Goal: Task Accomplishment & Management: Complete application form

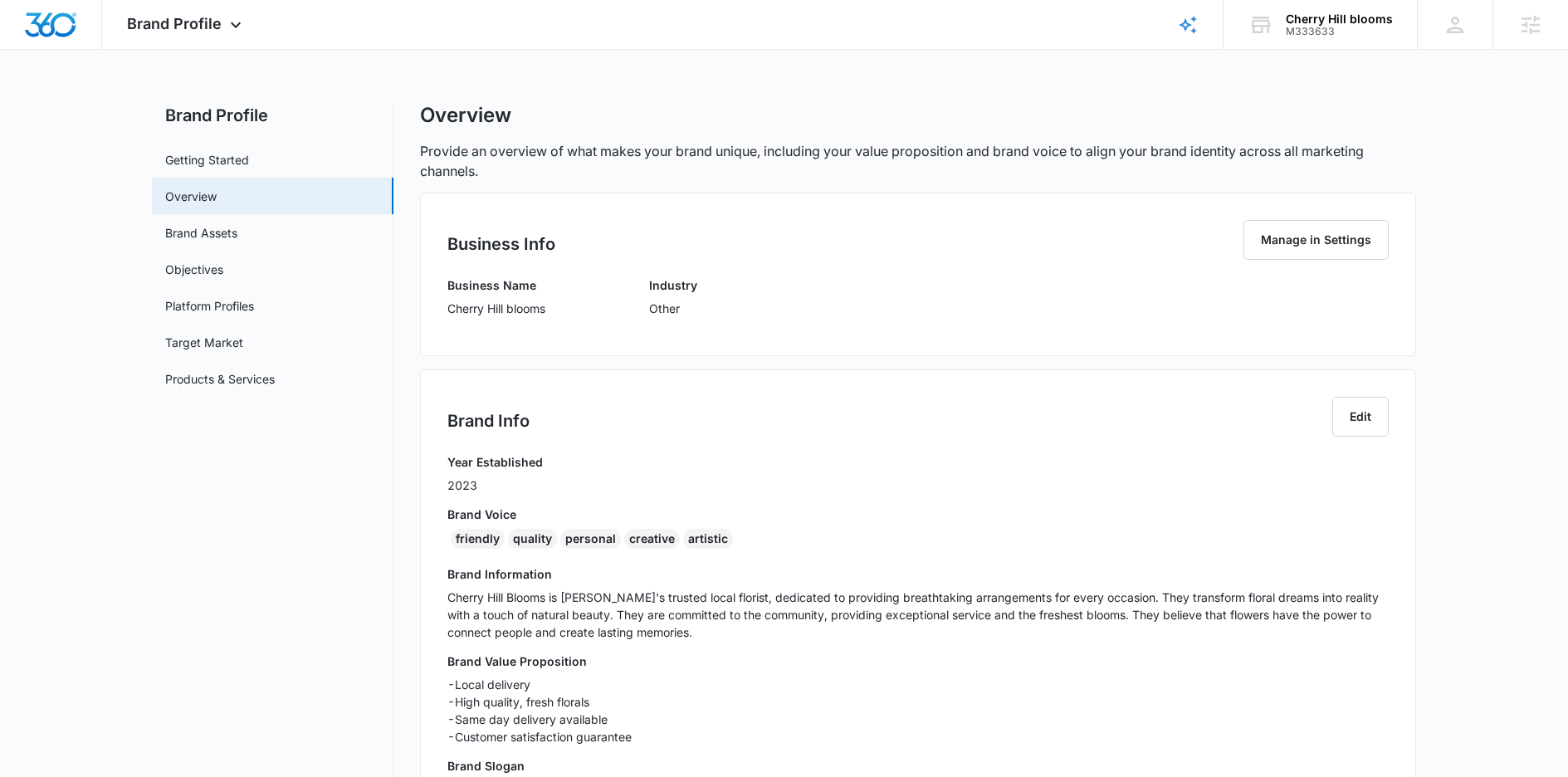
click at [516, 306] on p "Cherry Hill blooms" at bounding box center [496, 308] width 98 height 17
copy p "Cherry Hill blooms"
click at [537, 575] on h3 "Brand Information" at bounding box center [918, 574] width 941 height 17
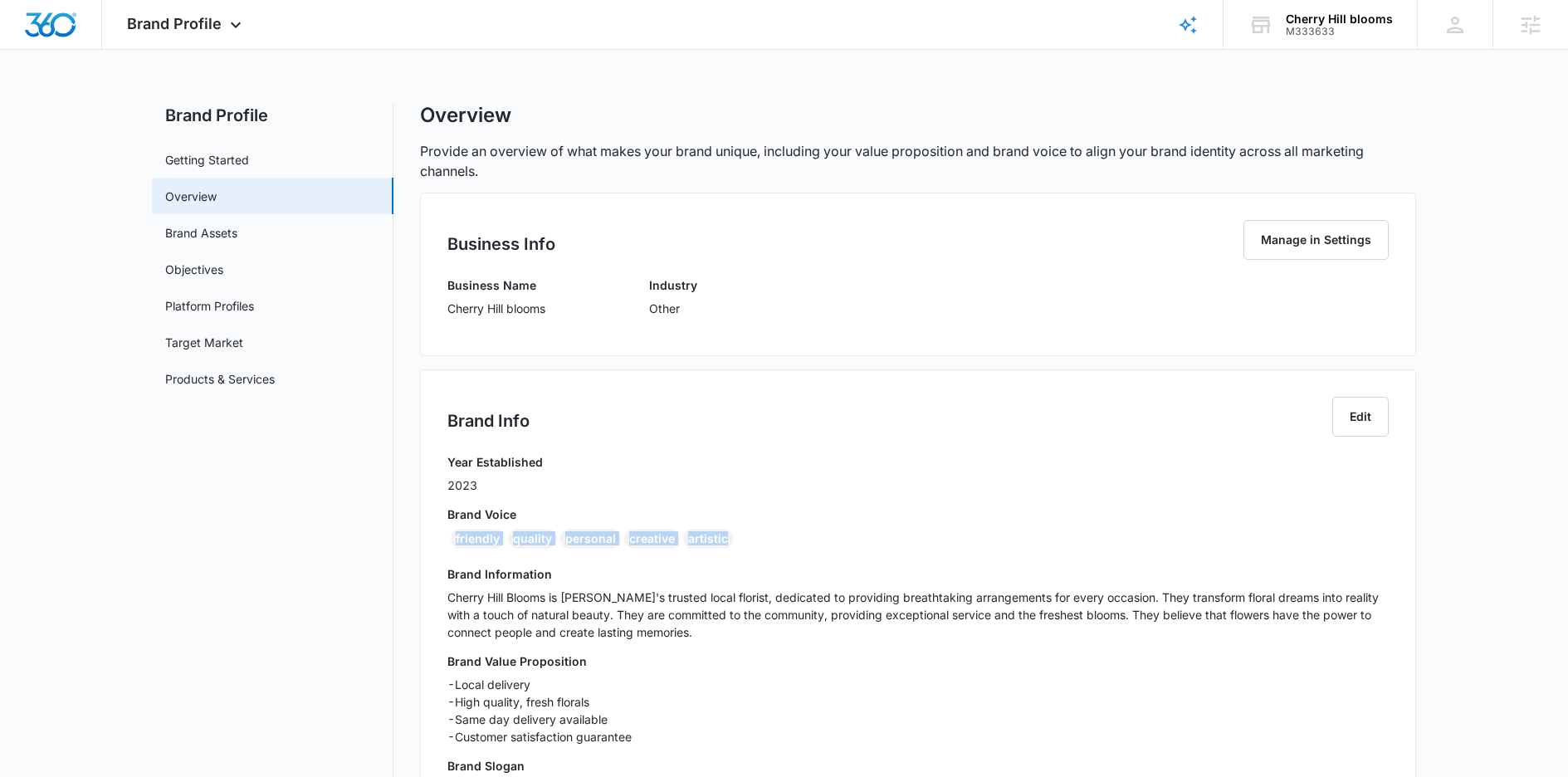
drag, startPoint x: 771, startPoint y: 535, endPoint x: 761, endPoint y: 517, distance: 20.6
click at [441, 543] on div "Brand Info Edit Year Established 2023 Brand Voice friendly quality personal cre…" at bounding box center [918, 603] width 996 height 468
copy div "friendly quality personal creative artistic"
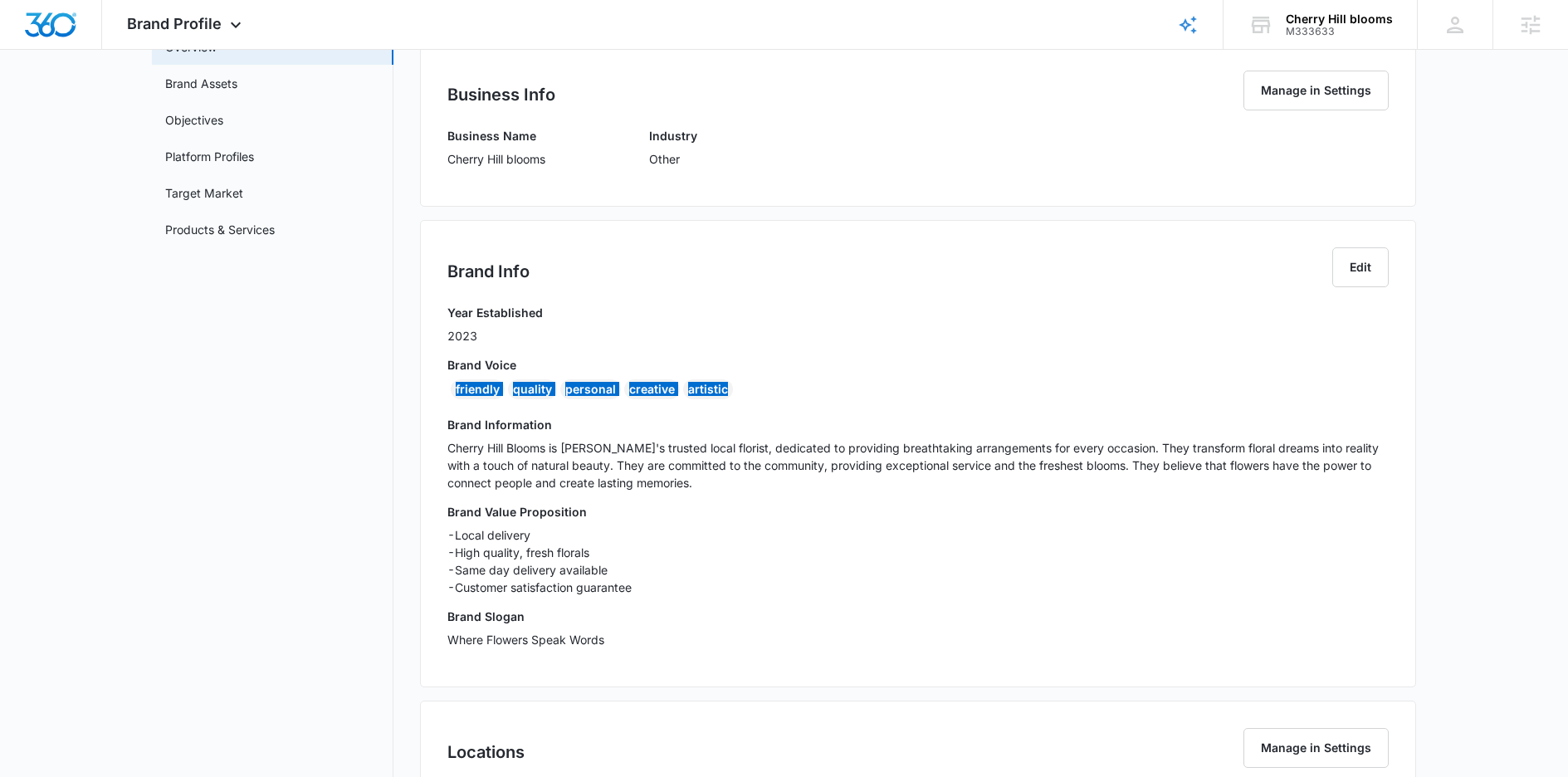
scroll to position [176, 0]
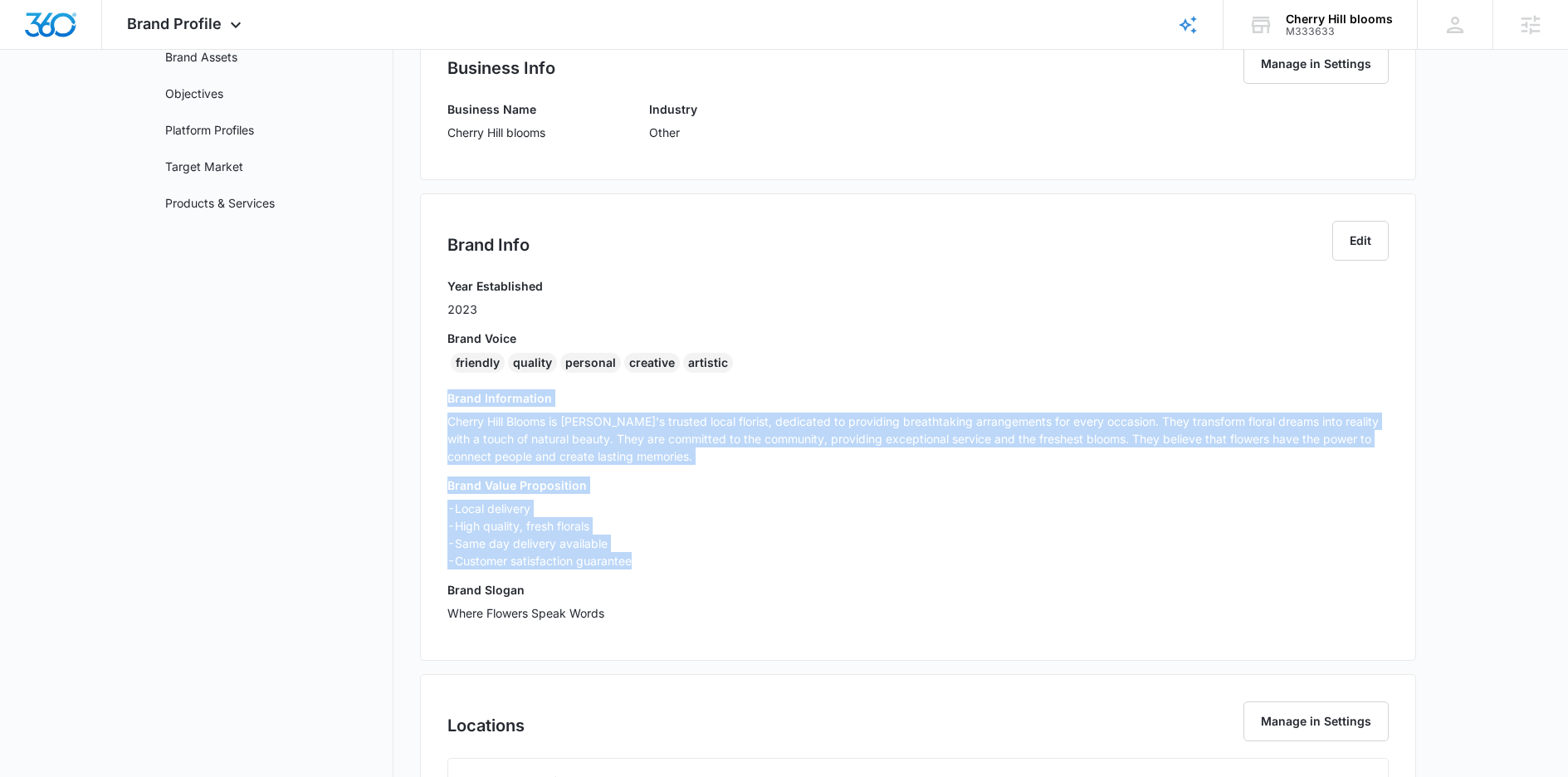
drag, startPoint x: 638, startPoint y: 559, endPoint x: 427, endPoint y: 395, distance: 267.2
click at [427, 395] on div "Brand Info Edit Year Established 2023 Brand Voice friendly quality personal cre…" at bounding box center [918, 427] width 996 height 468
copy div "Brand Information Cherry Hill Blooms is Brighton's trusted local florist, dedic…"
click at [218, 204] on link "Products & Services" at bounding box center [220, 203] width 110 height 17
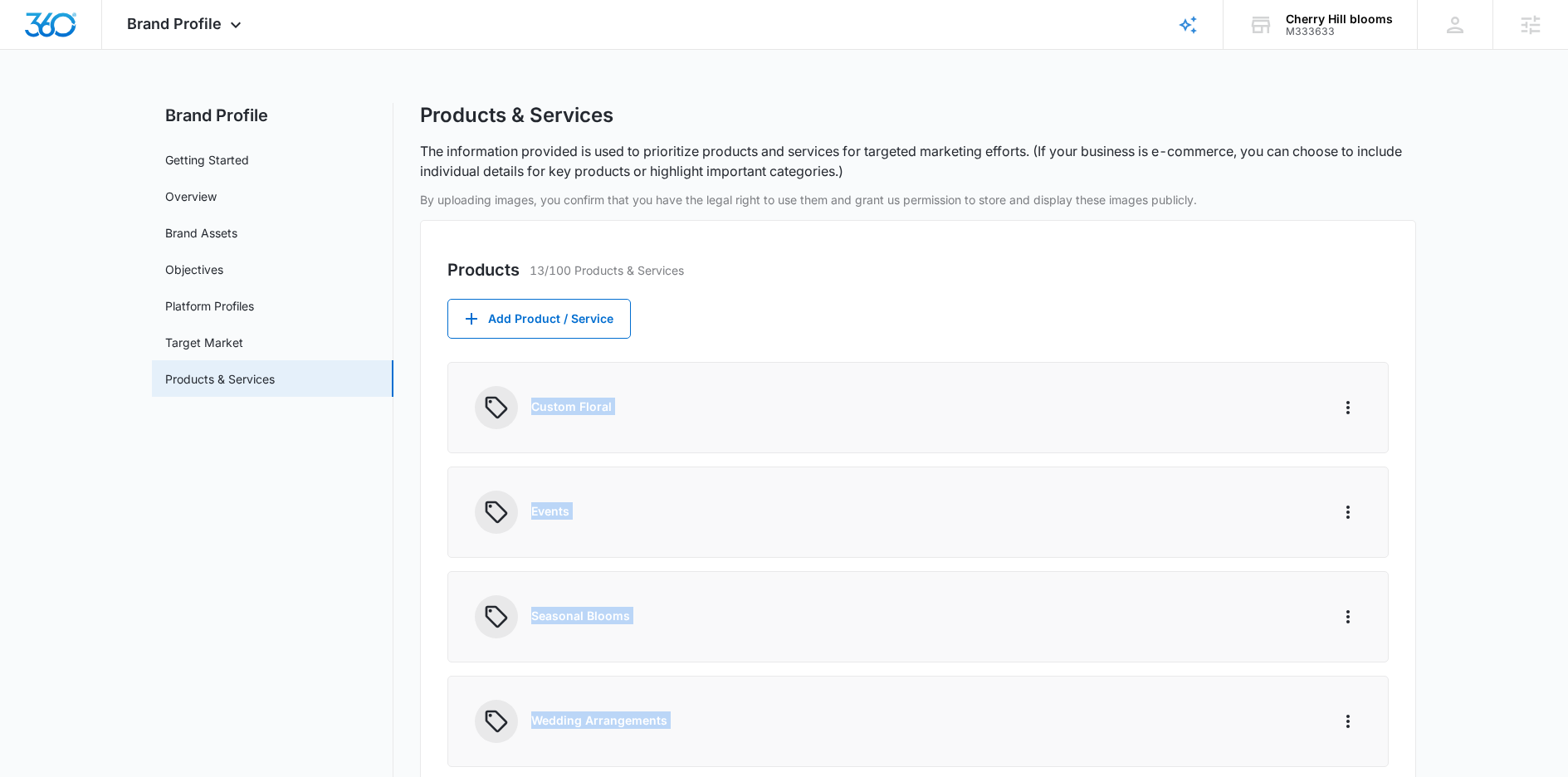
drag, startPoint x: 1081, startPoint y: 516, endPoint x: 514, endPoint y: 415, distance: 575.9
copy div "Custom Floral Events Seasonal Blooms Wedding Arrangements Event Decor Custom Bo…"
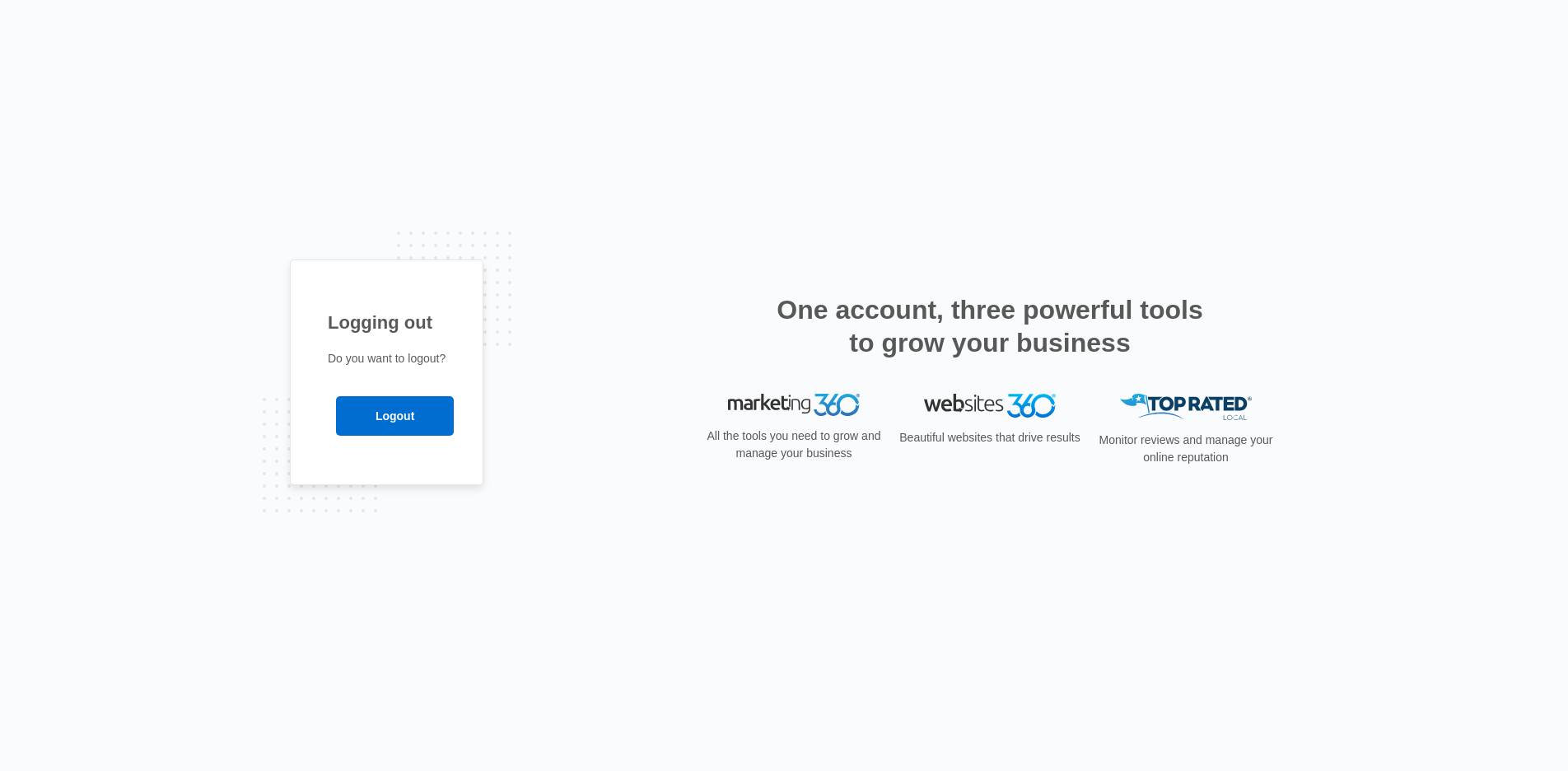
click at [644, 52] on div "Logging out Do you want to logout? Logout" at bounding box center [784, 386] width 1568 height 771
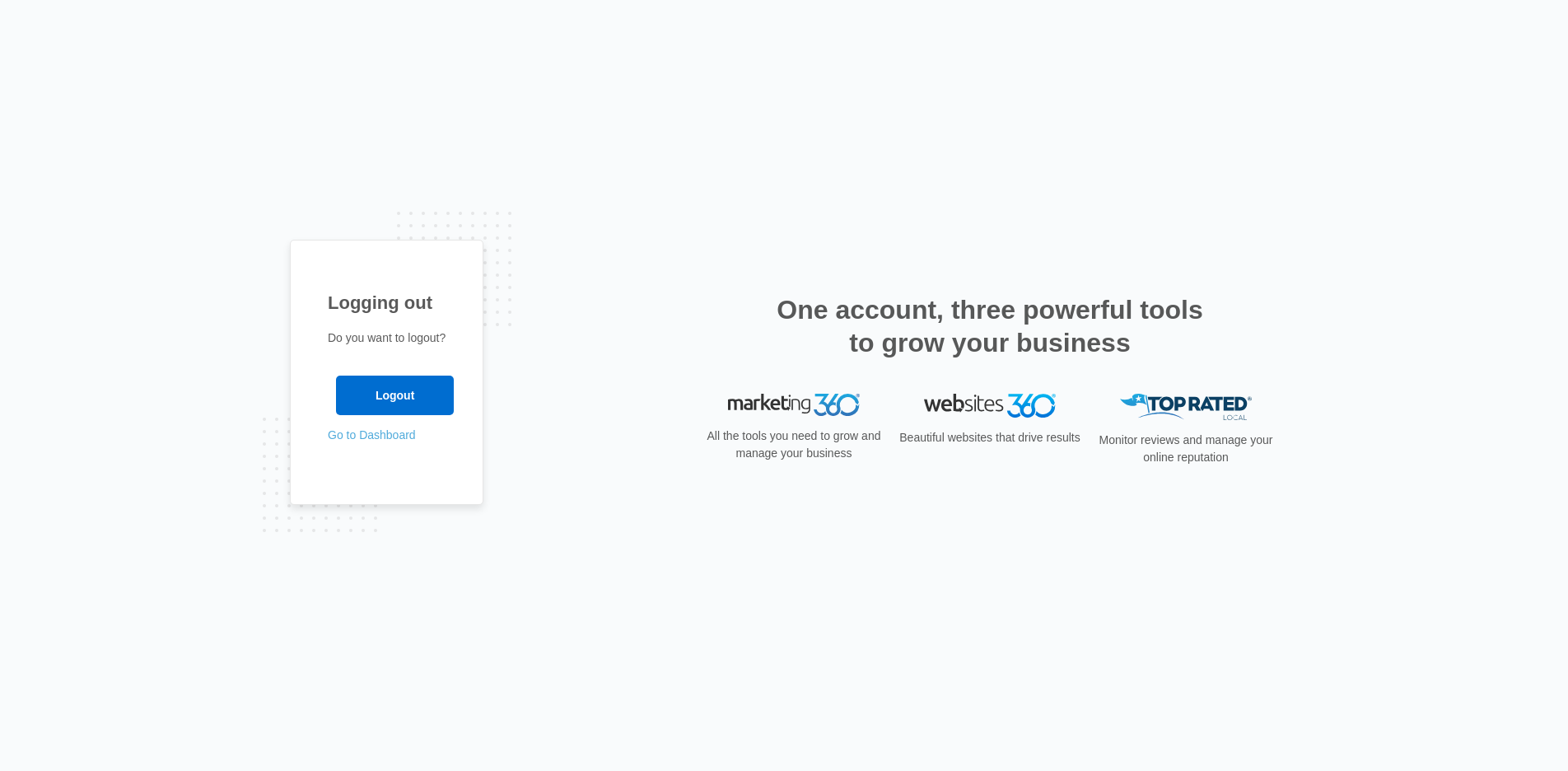
click at [376, 442] on link "Go to Dashboard" at bounding box center [371, 435] width 88 height 13
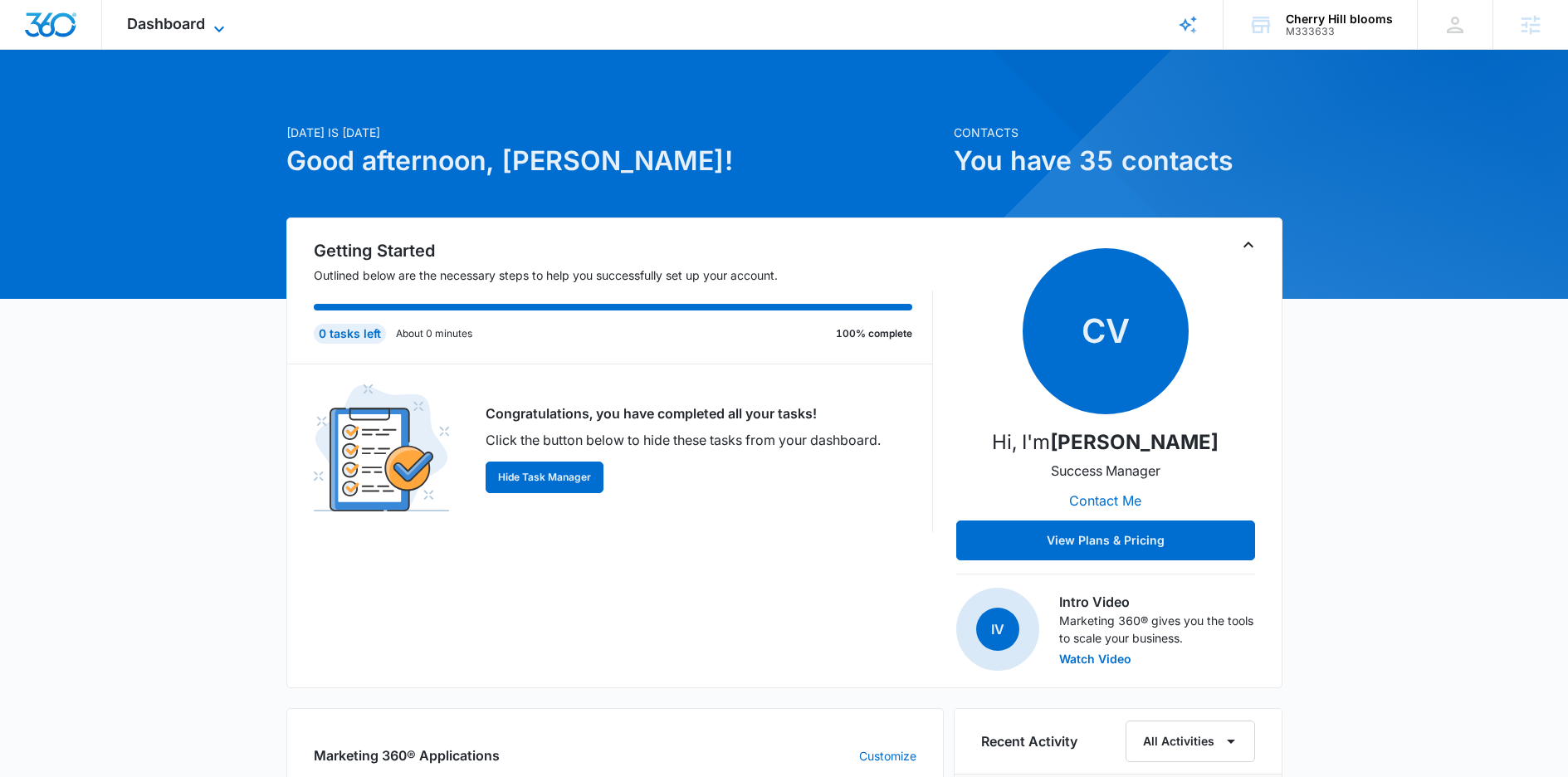
click at [172, 22] on span "Dashboard" at bounding box center [166, 24] width 78 height 17
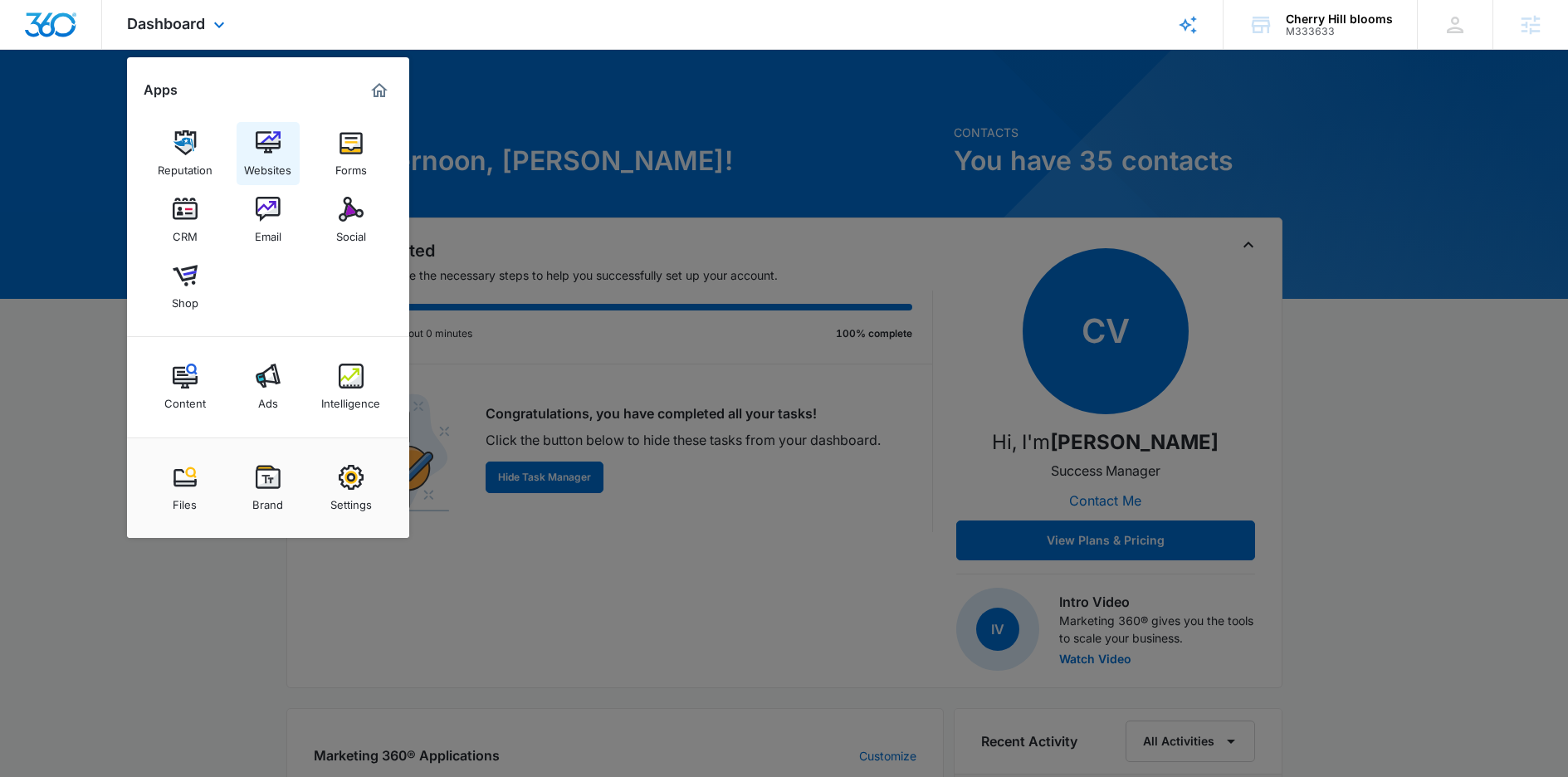
click at [272, 165] on div "Websites" at bounding box center [267, 166] width 47 height 22
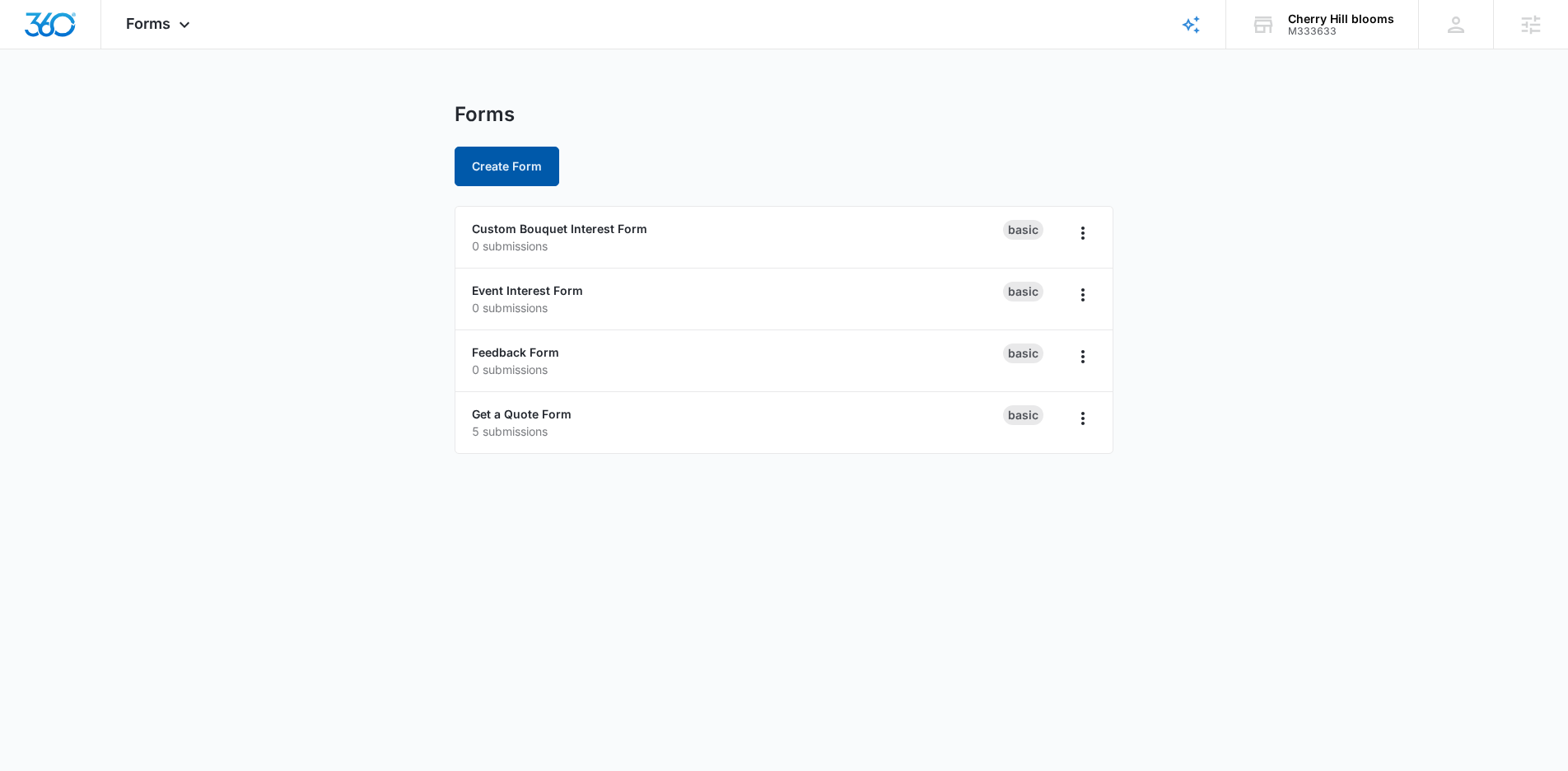
click at [527, 176] on button "Create Form" at bounding box center [506, 167] width 105 height 40
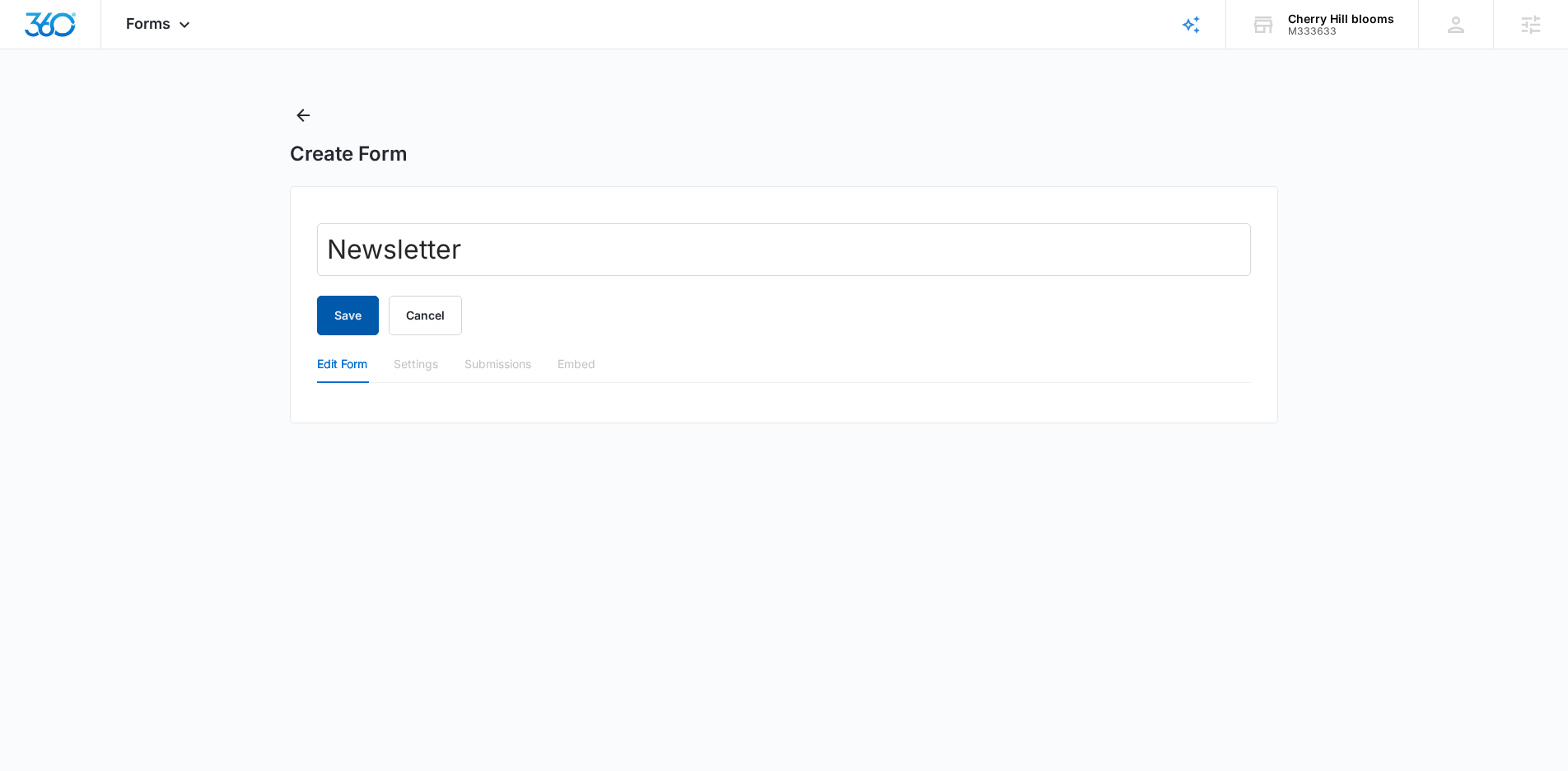
type input "Newsletter"
click at [364, 326] on button "Save" at bounding box center [348, 315] width 62 height 40
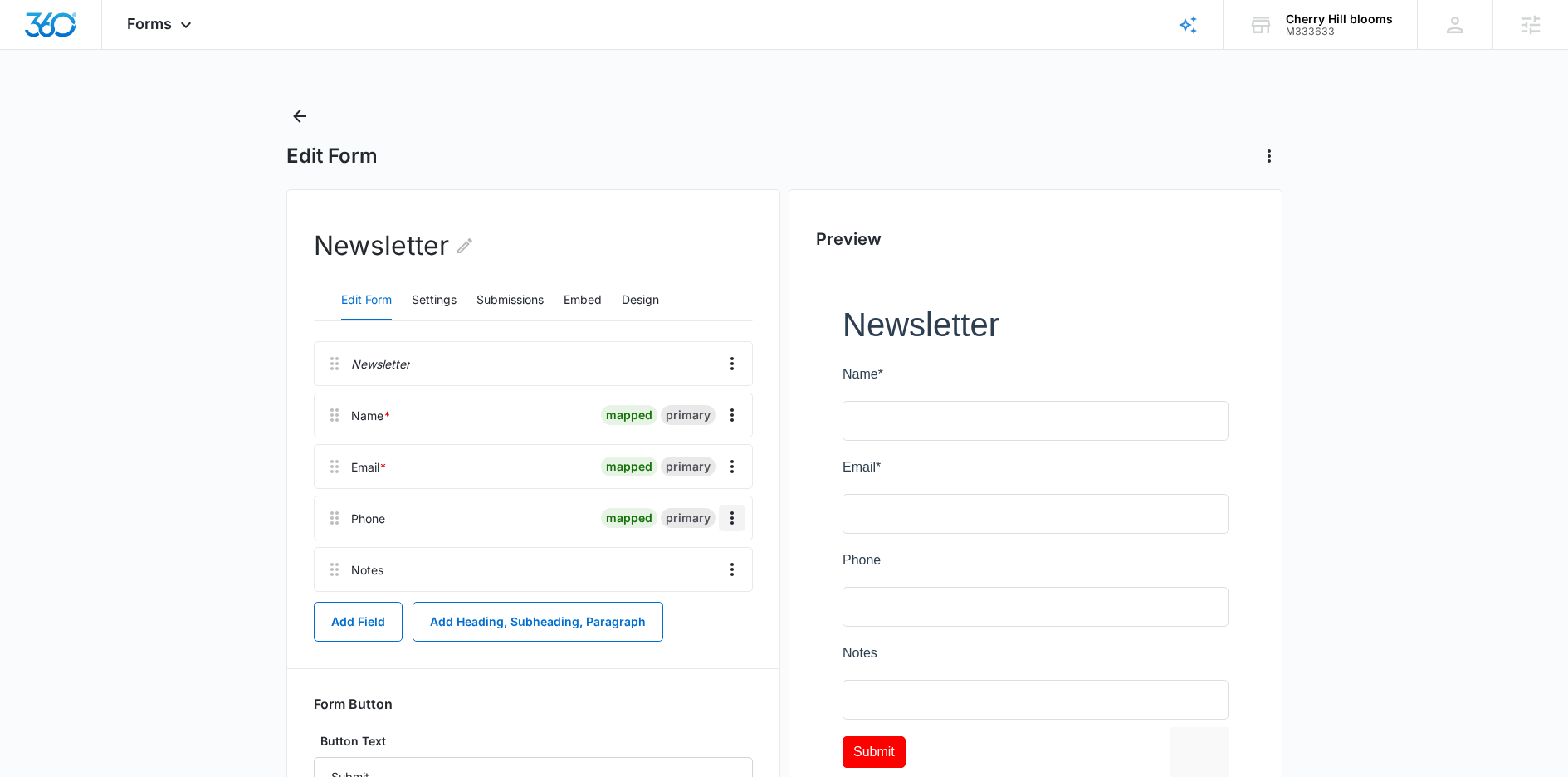
click at [731, 516] on icon "Overflow Menu" at bounding box center [731, 517] width 20 height 20
click at [701, 587] on div "Delete" at bounding box center [687, 589] width 35 height 11
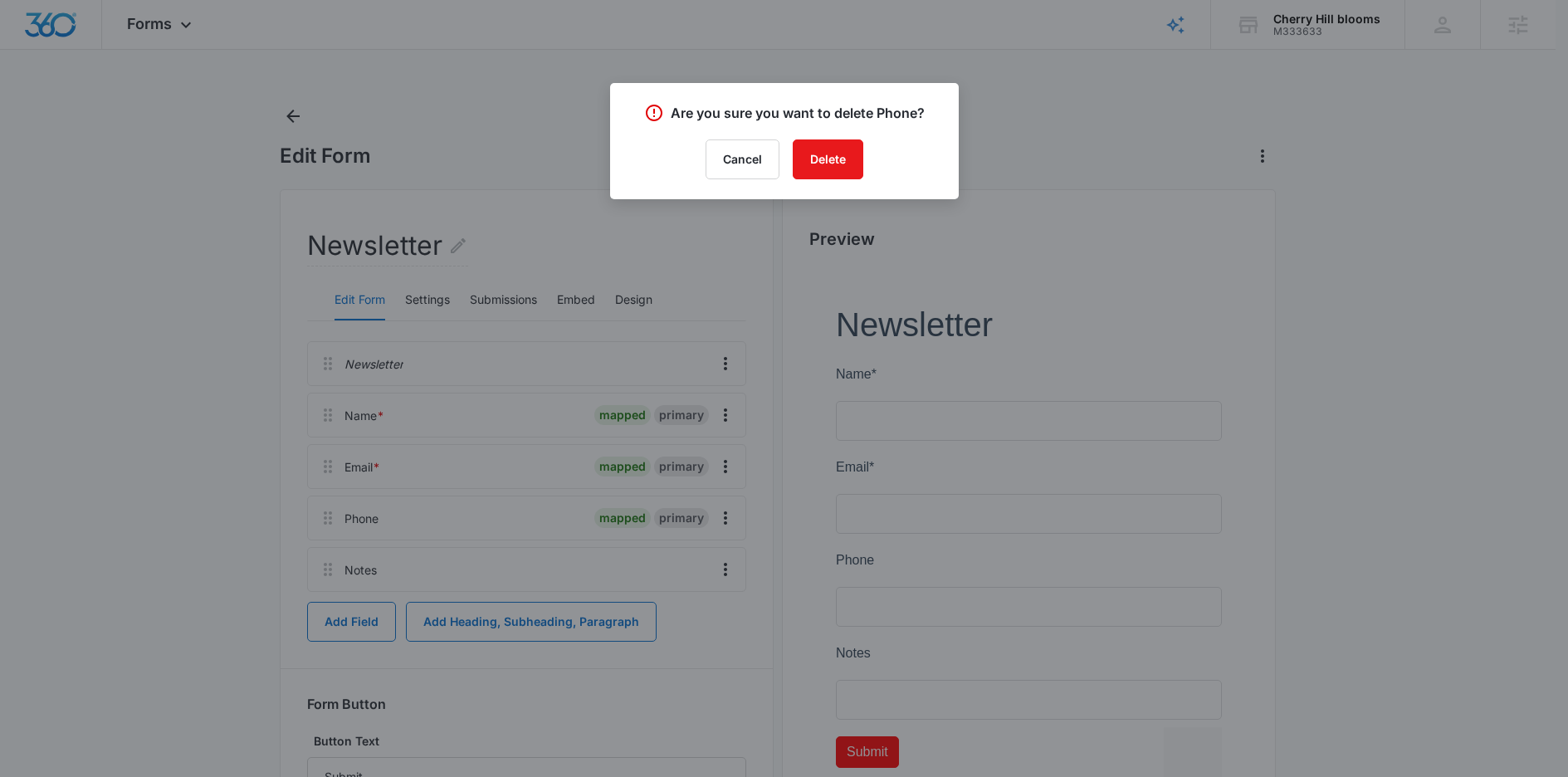
click at [851, 156] on button "Delete" at bounding box center [827, 159] width 71 height 40
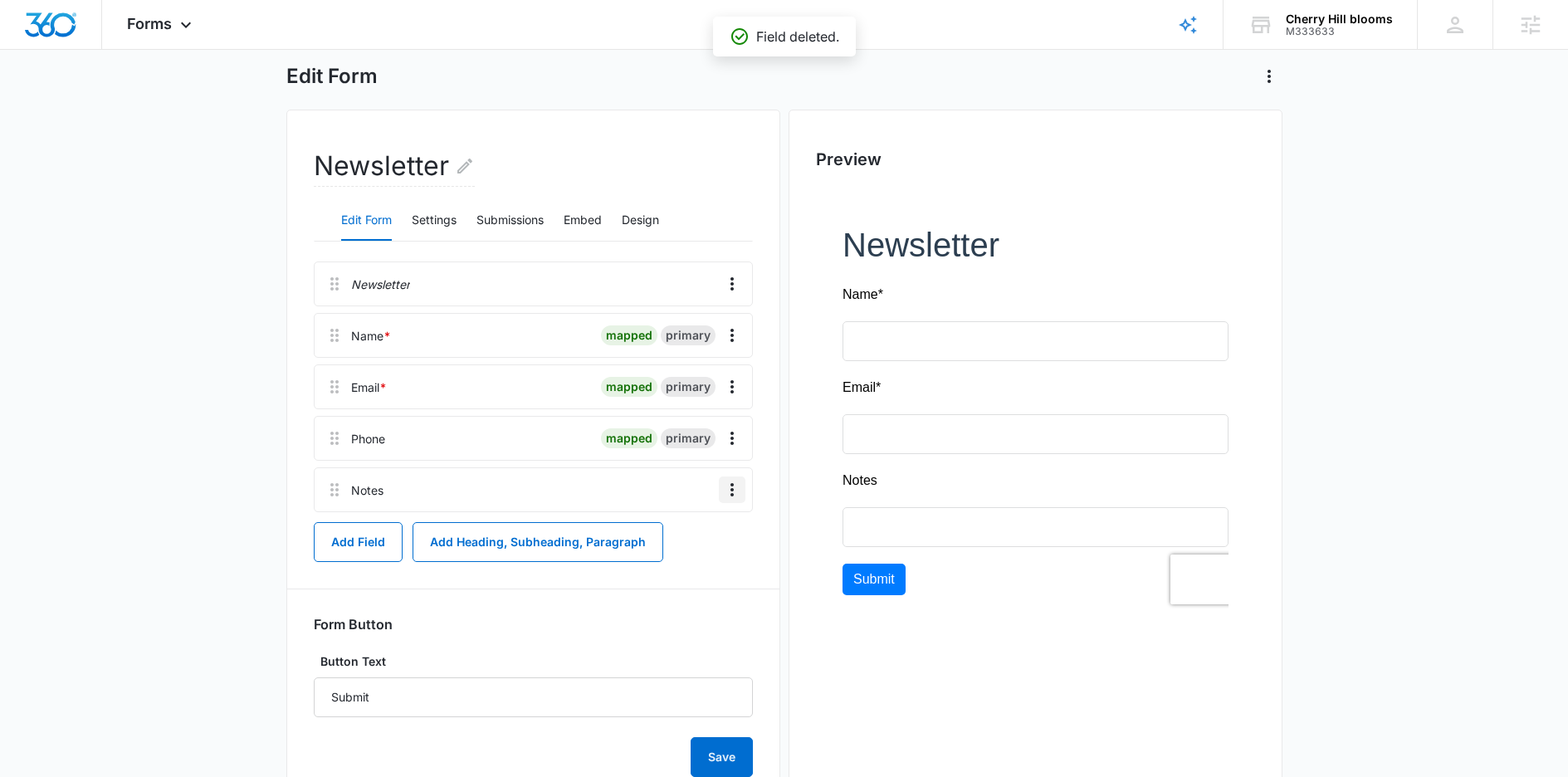
click at [730, 490] on icon "Overflow Menu" at bounding box center [732, 490] width 3 height 13
click at [730, 490] on div "Newsletter Name * mapped primary Email * mapped primary Phone mapped primary No…" at bounding box center [533, 519] width 439 height 516
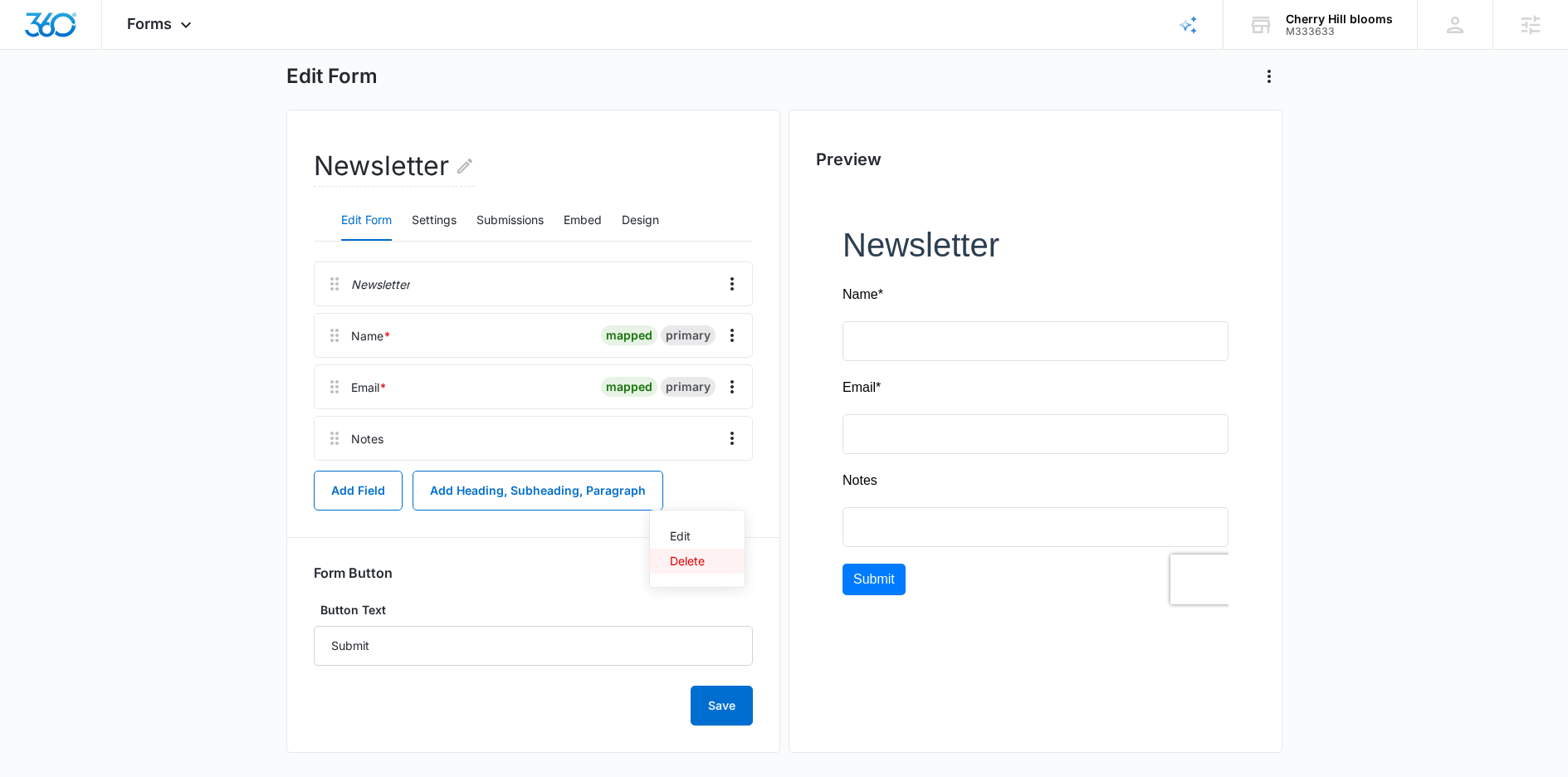
click at [694, 558] on div "Delete" at bounding box center [687, 561] width 35 height 11
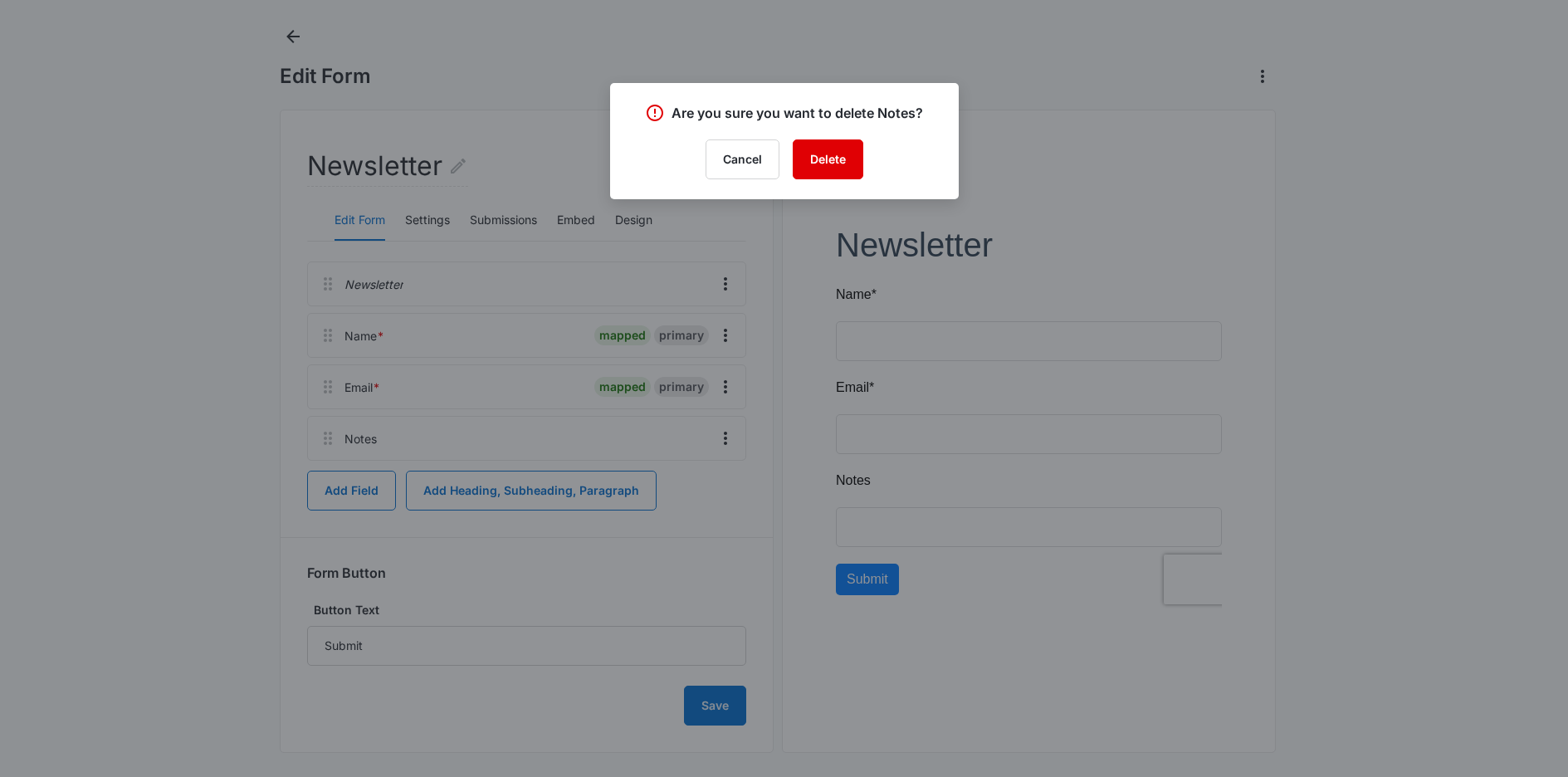
click at [828, 166] on button "Delete" at bounding box center [827, 159] width 71 height 40
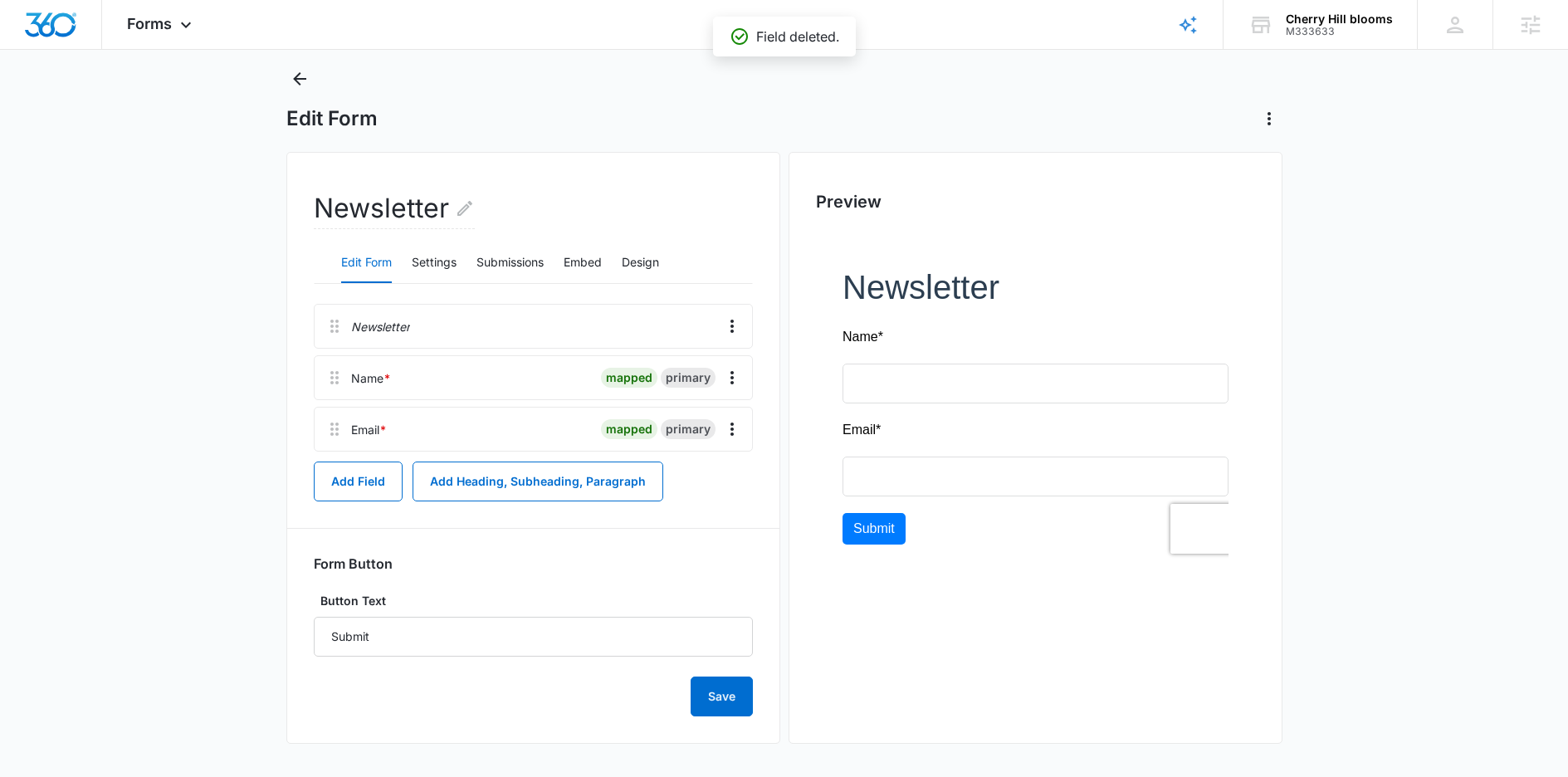
scroll to position [37, 0]
click at [728, 329] on icon "Overflow Menu" at bounding box center [731, 326] width 20 height 20
click at [684, 404] on button "Delete" at bounding box center [697, 397] width 95 height 25
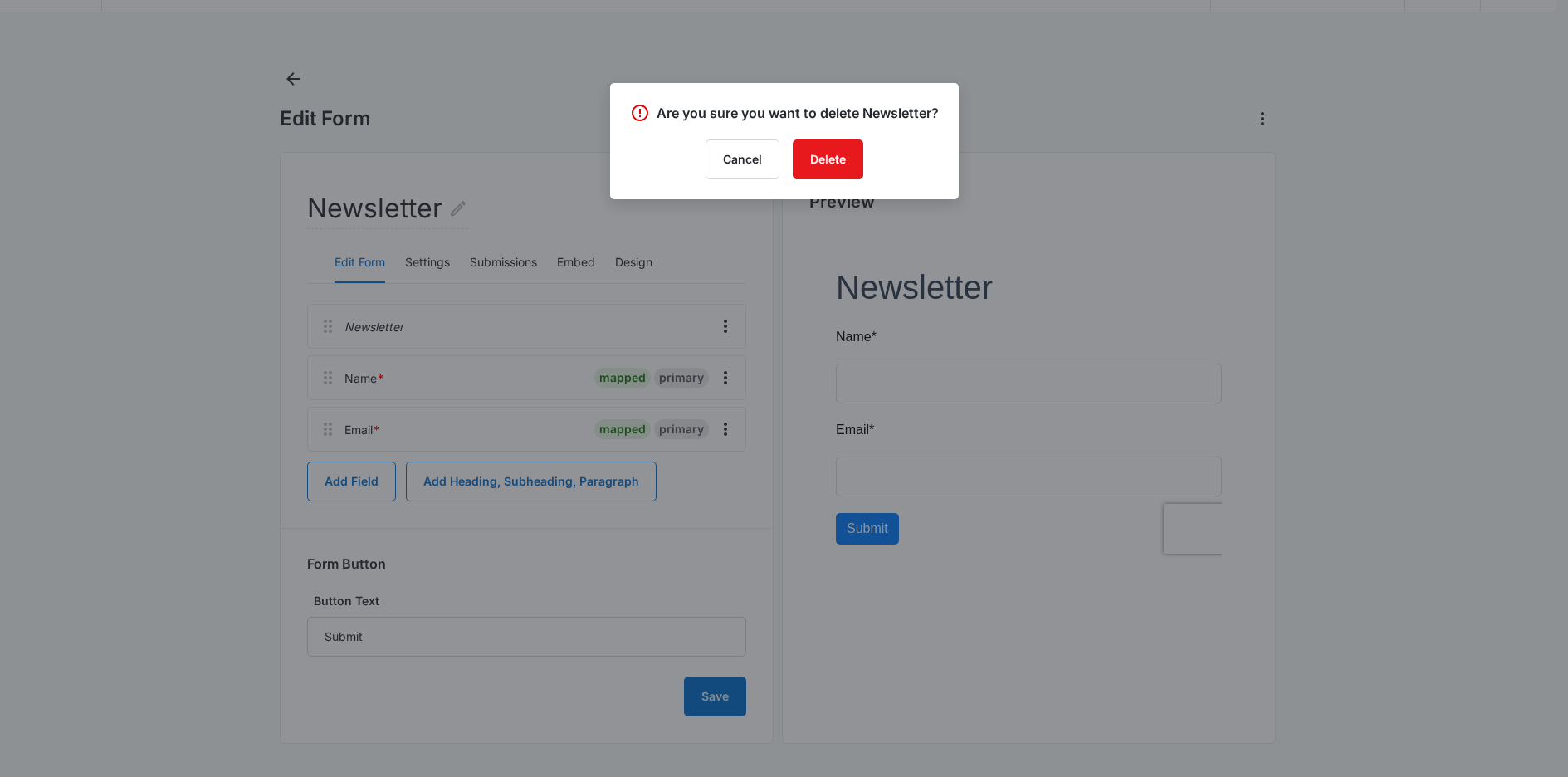
click at [809, 179] on button "Delete" at bounding box center [827, 159] width 71 height 40
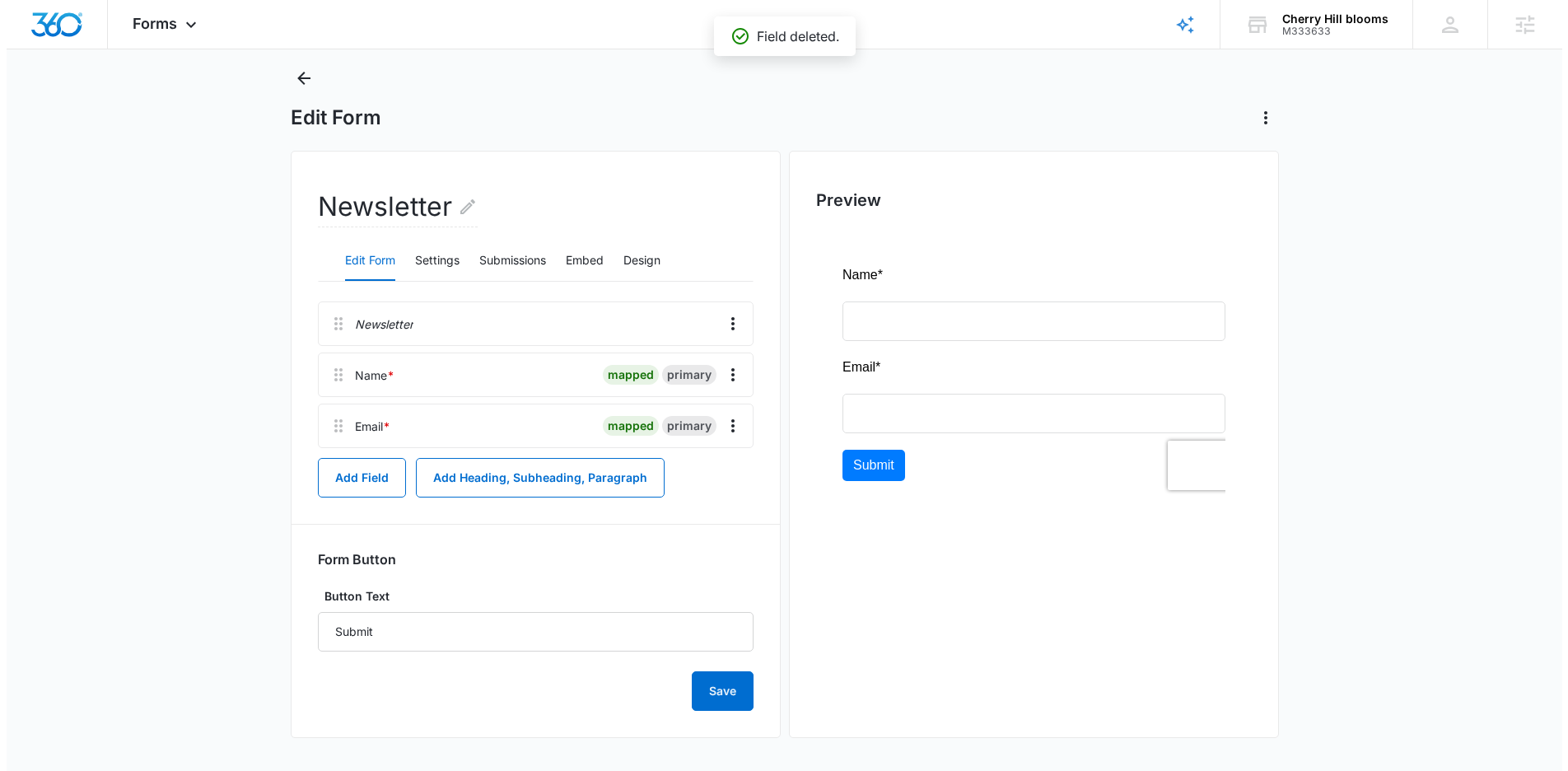
scroll to position [0, 0]
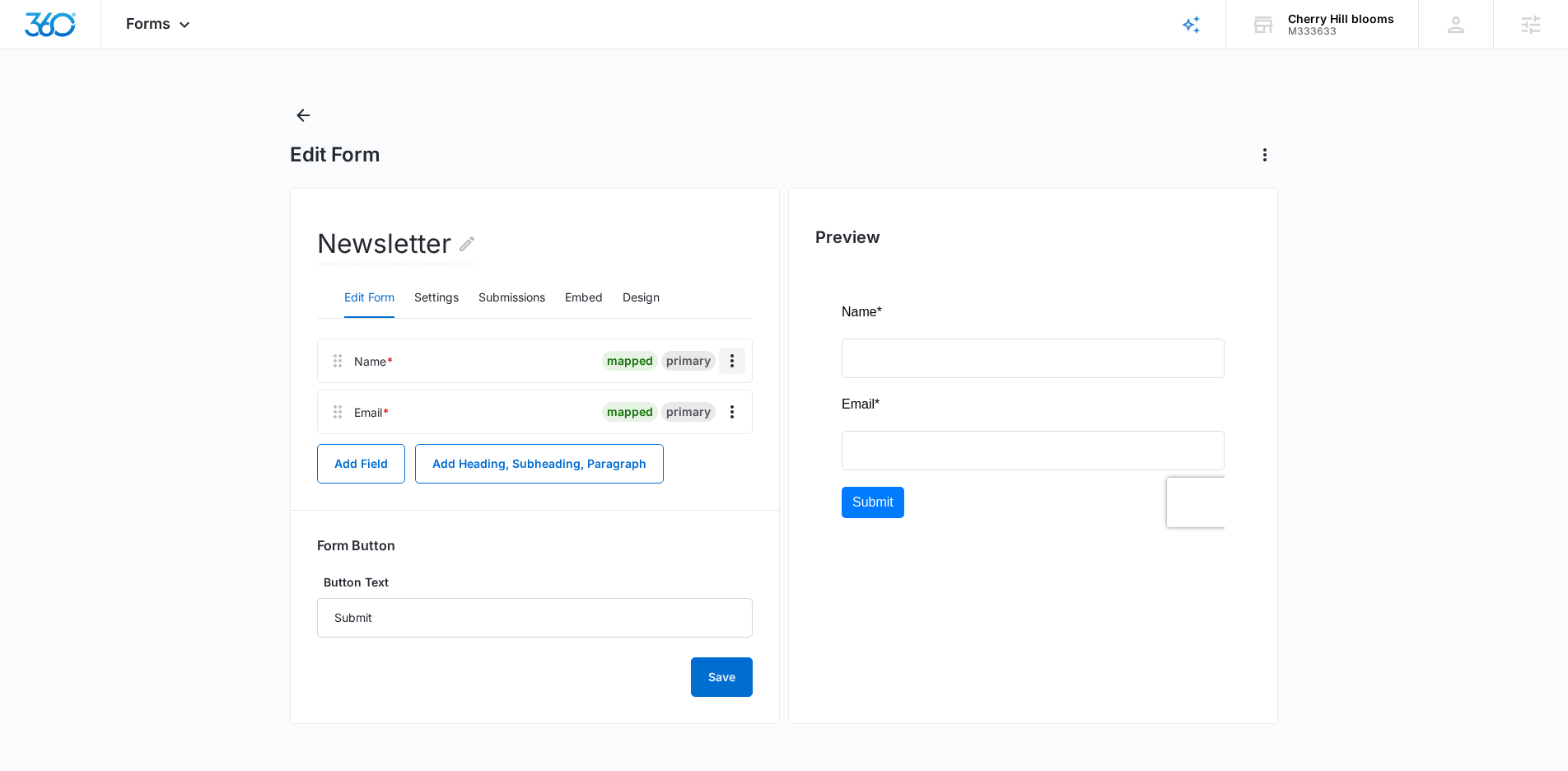
click at [733, 359] on icon "Overflow Menu" at bounding box center [732, 360] width 20 height 20
click at [702, 400] on button "Edit" at bounding box center [697, 407] width 94 height 25
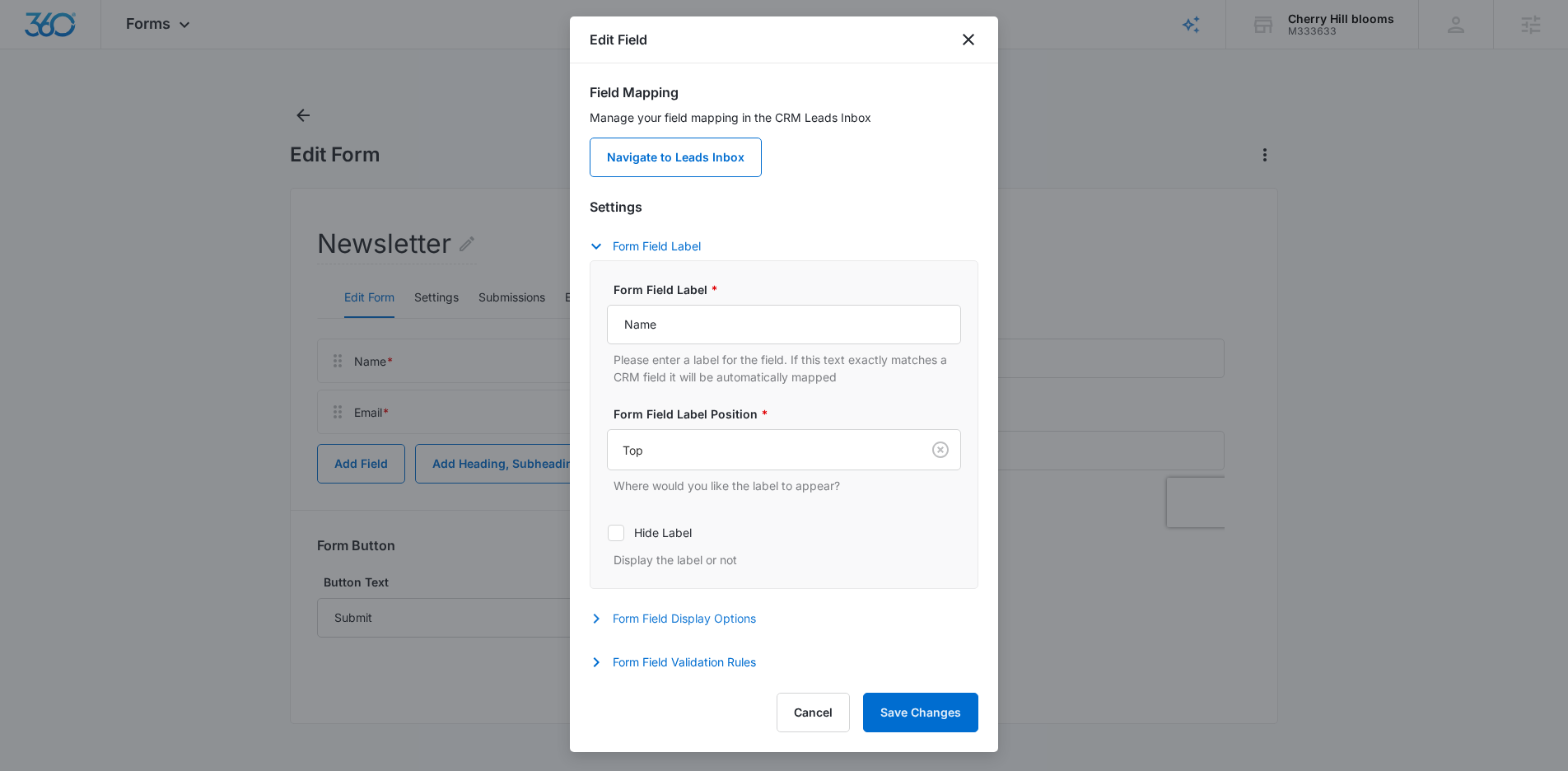
click at [679, 628] on button "Form Field Display Options" at bounding box center [682, 619] width 183 height 20
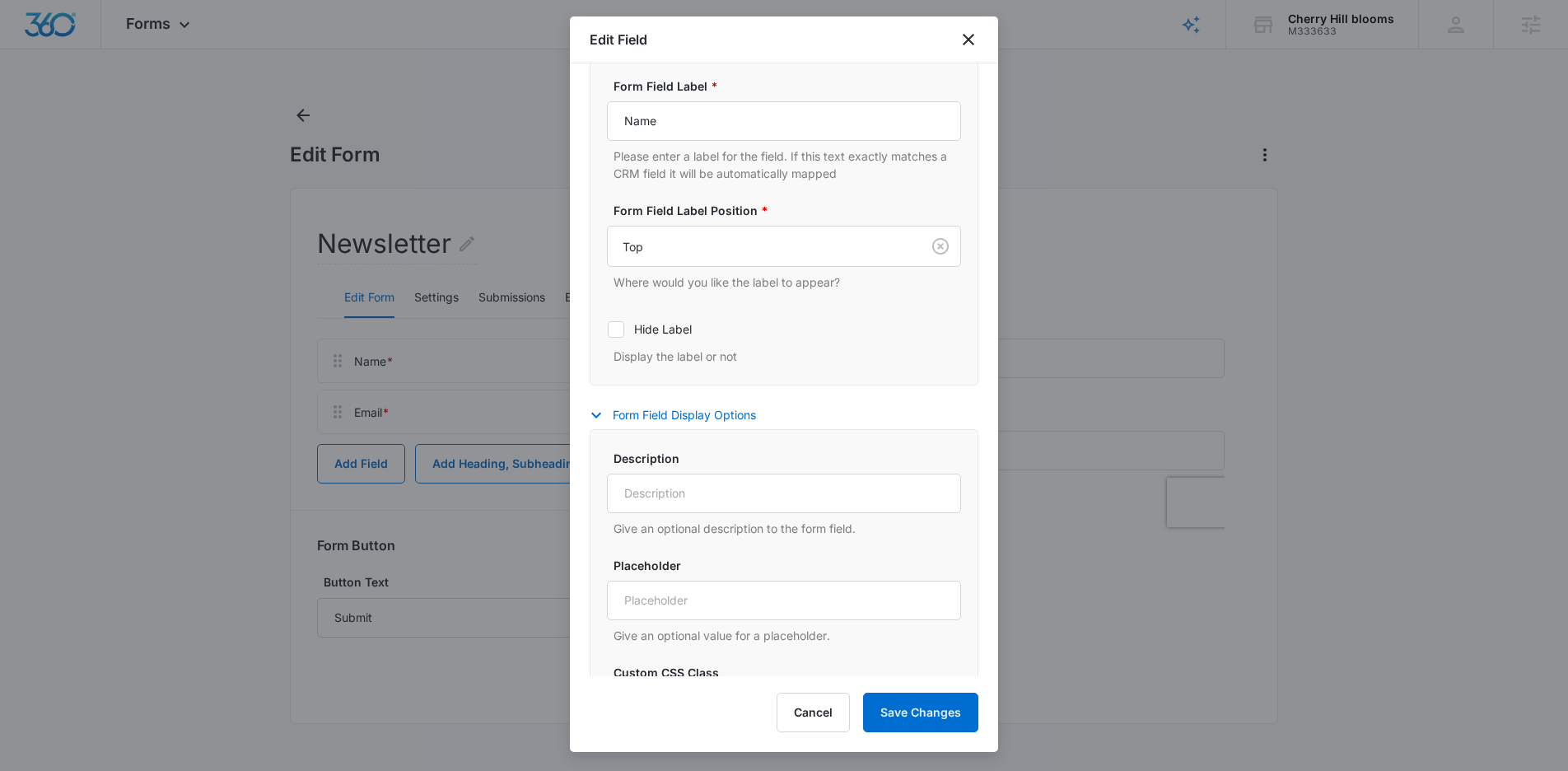
scroll to position [407, 0]
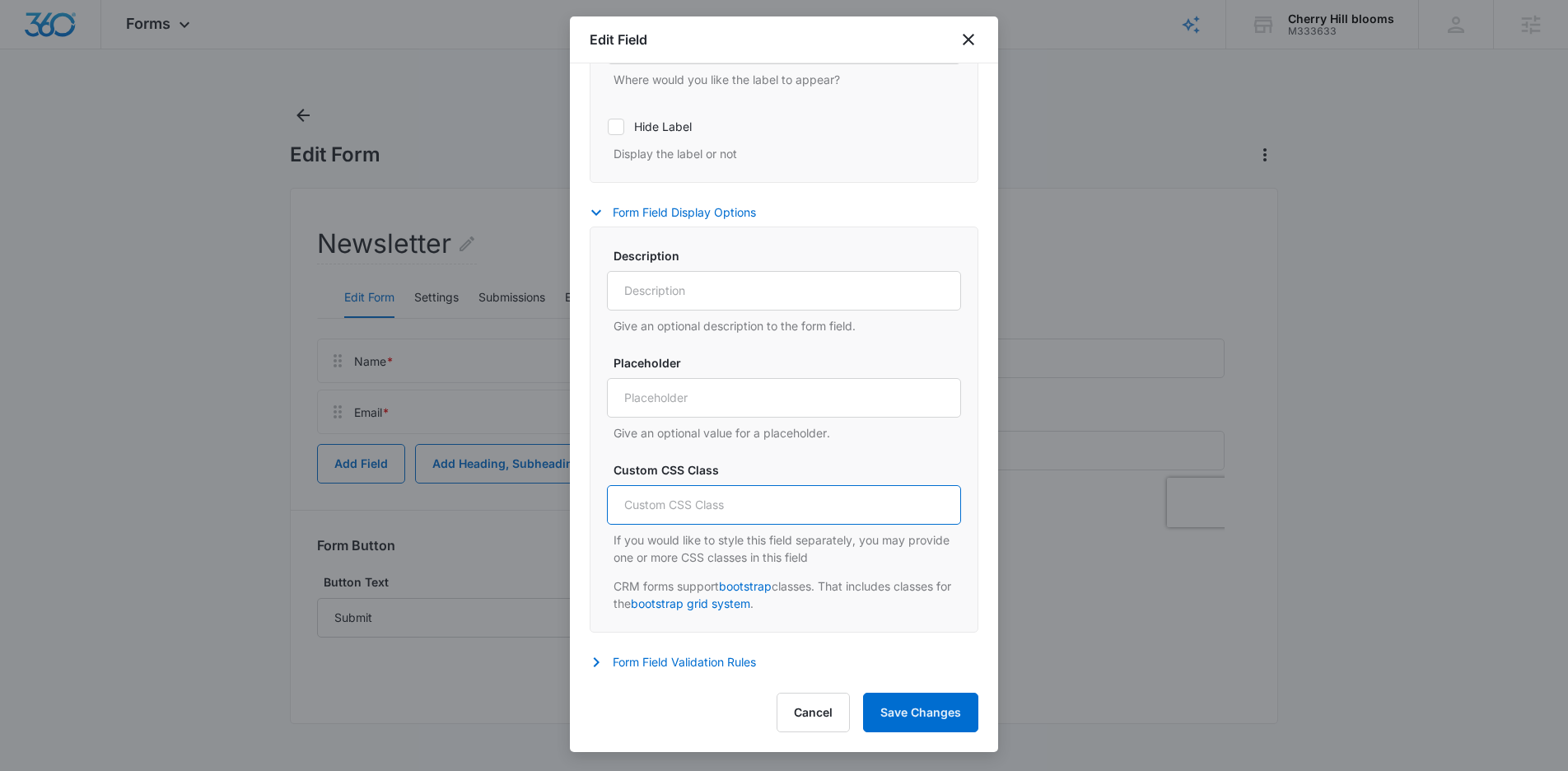
click at [662, 520] on input "Custom CSS Class" at bounding box center [784, 506] width 354 height 40
type input "col-6"
click at [930, 706] on button "Save Changes" at bounding box center [920, 713] width 115 height 40
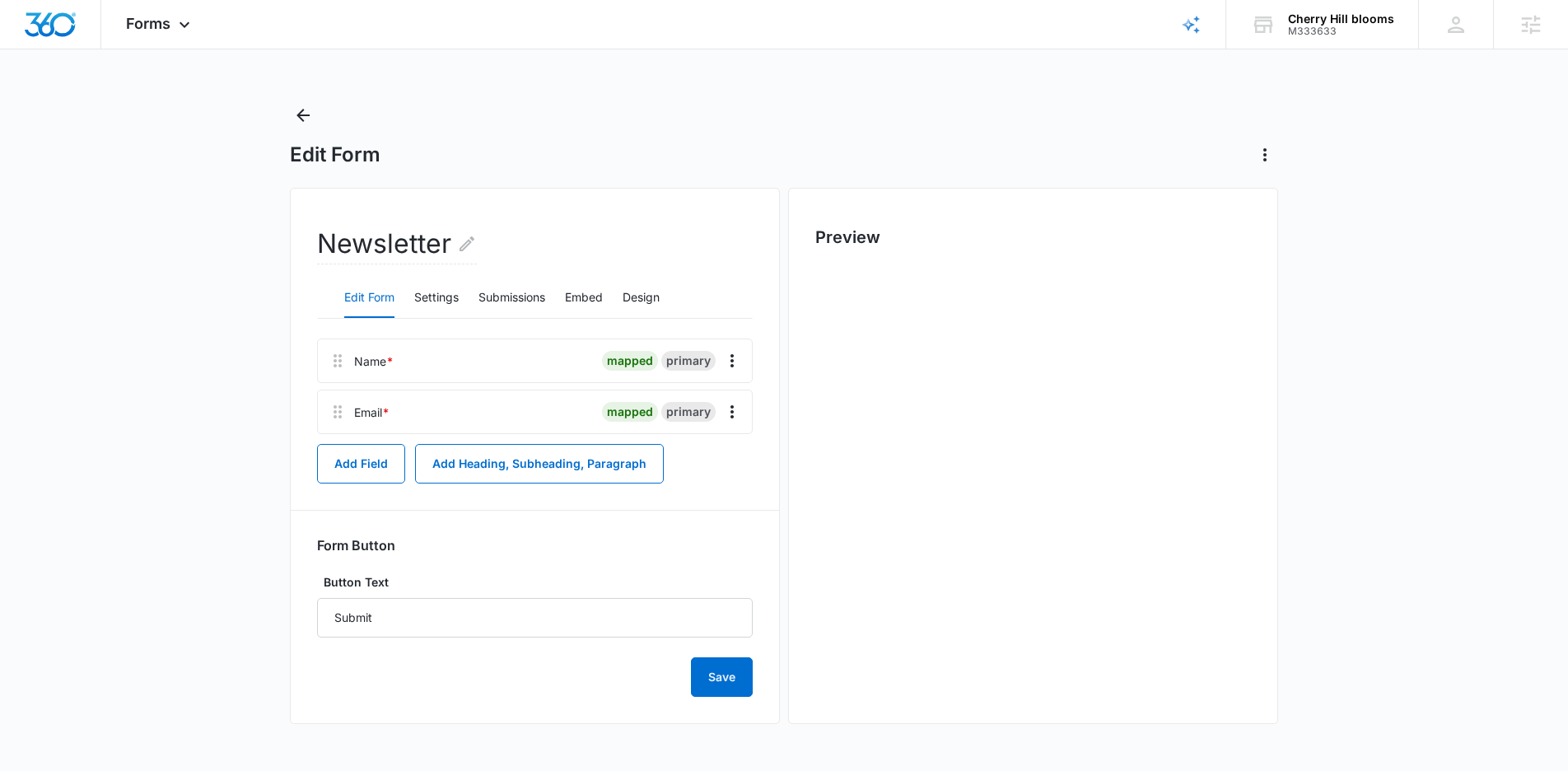
scroll to position [0, 0]
click at [735, 405] on icon "Overflow Menu" at bounding box center [732, 411] width 20 height 20
click at [697, 460] on div "Edit" at bounding box center [688, 457] width 35 height 11
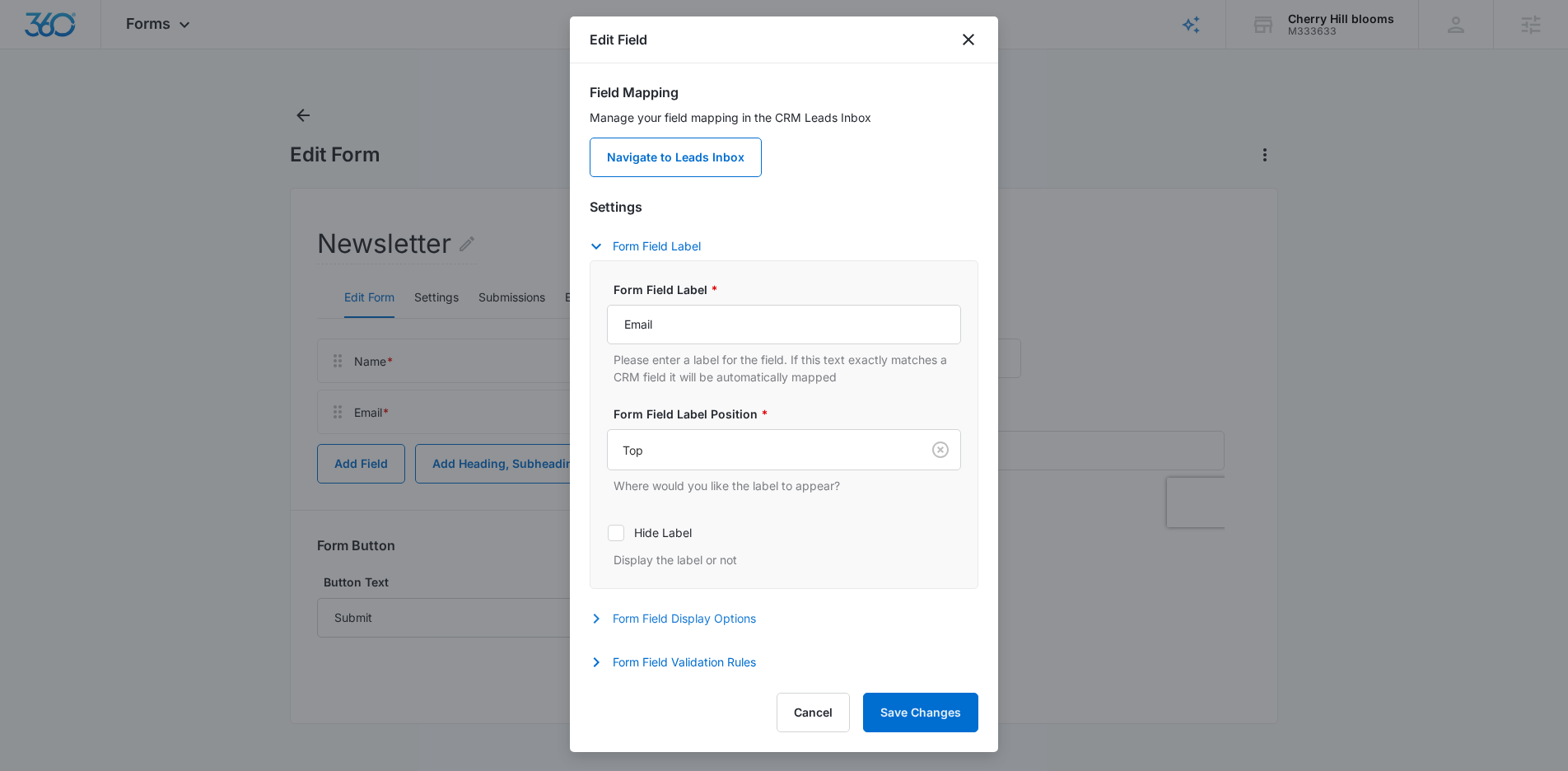
click at [680, 616] on button "Form Field Display Options" at bounding box center [682, 619] width 183 height 20
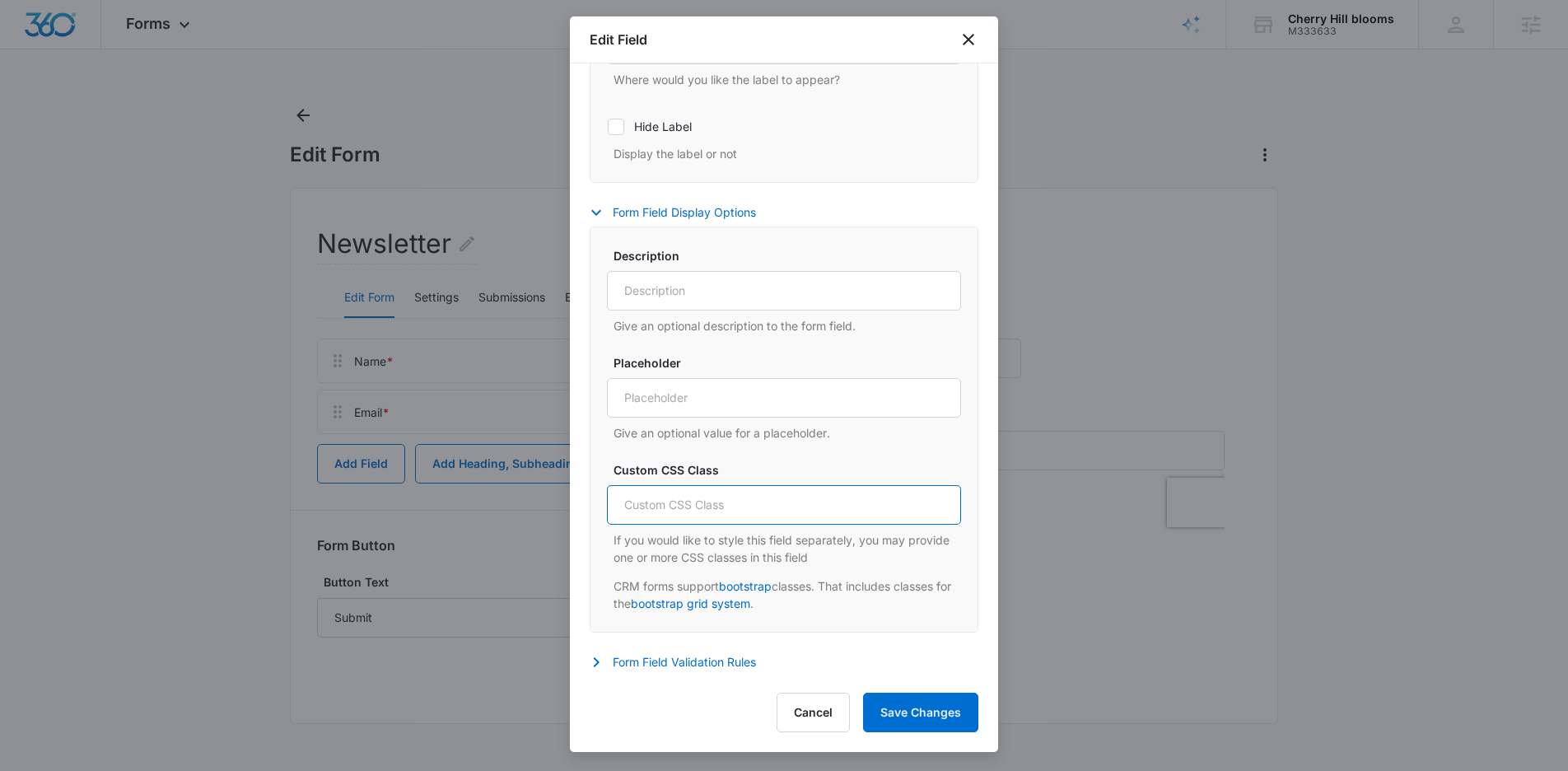
click at [714, 490] on input "Custom CSS Class" at bounding box center [784, 506] width 354 height 40
type input "col-6"
click at [924, 730] on button "Save Changes" at bounding box center [920, 713] width 115 height 40
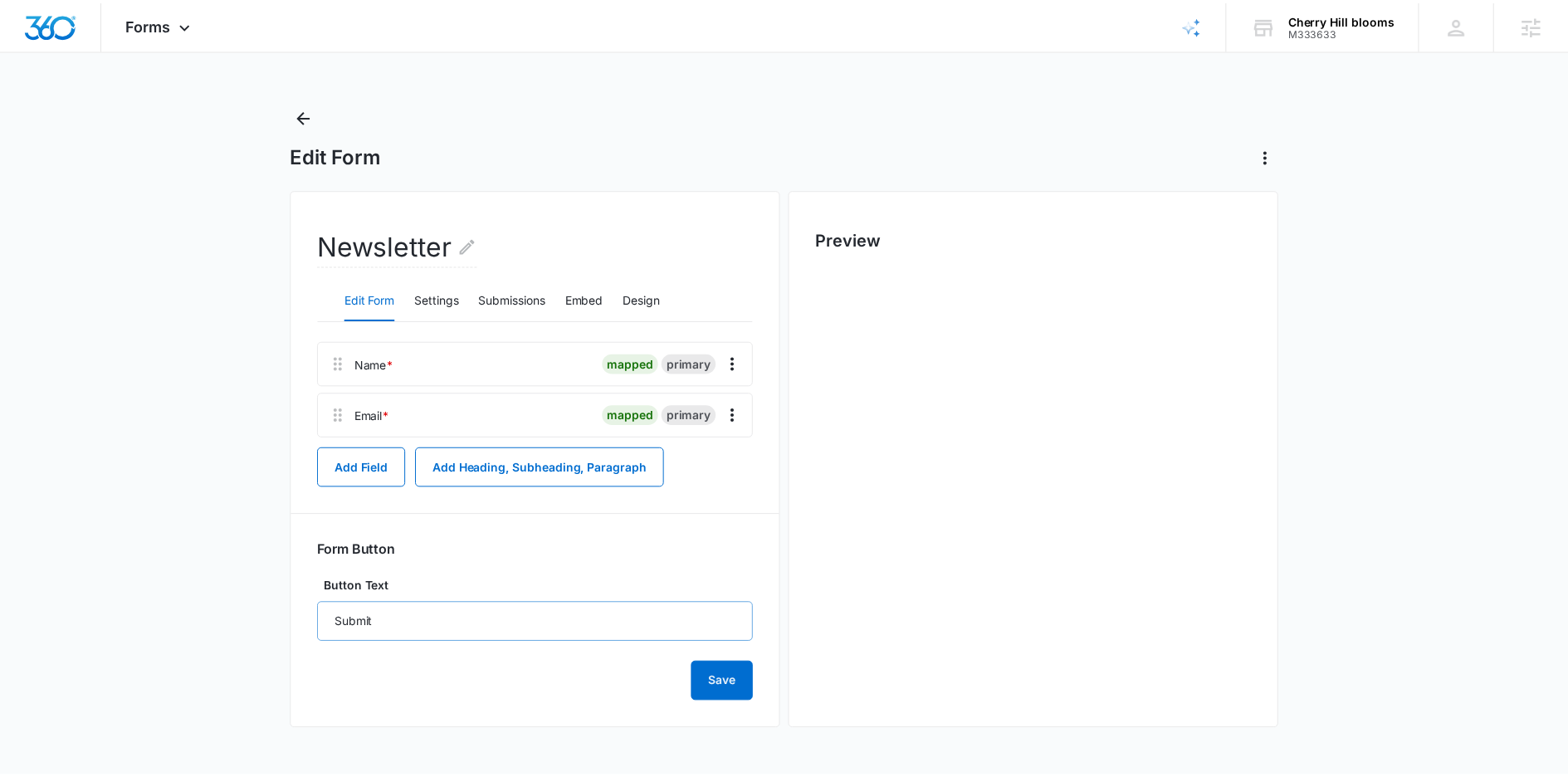
scroll to position [0, 0]
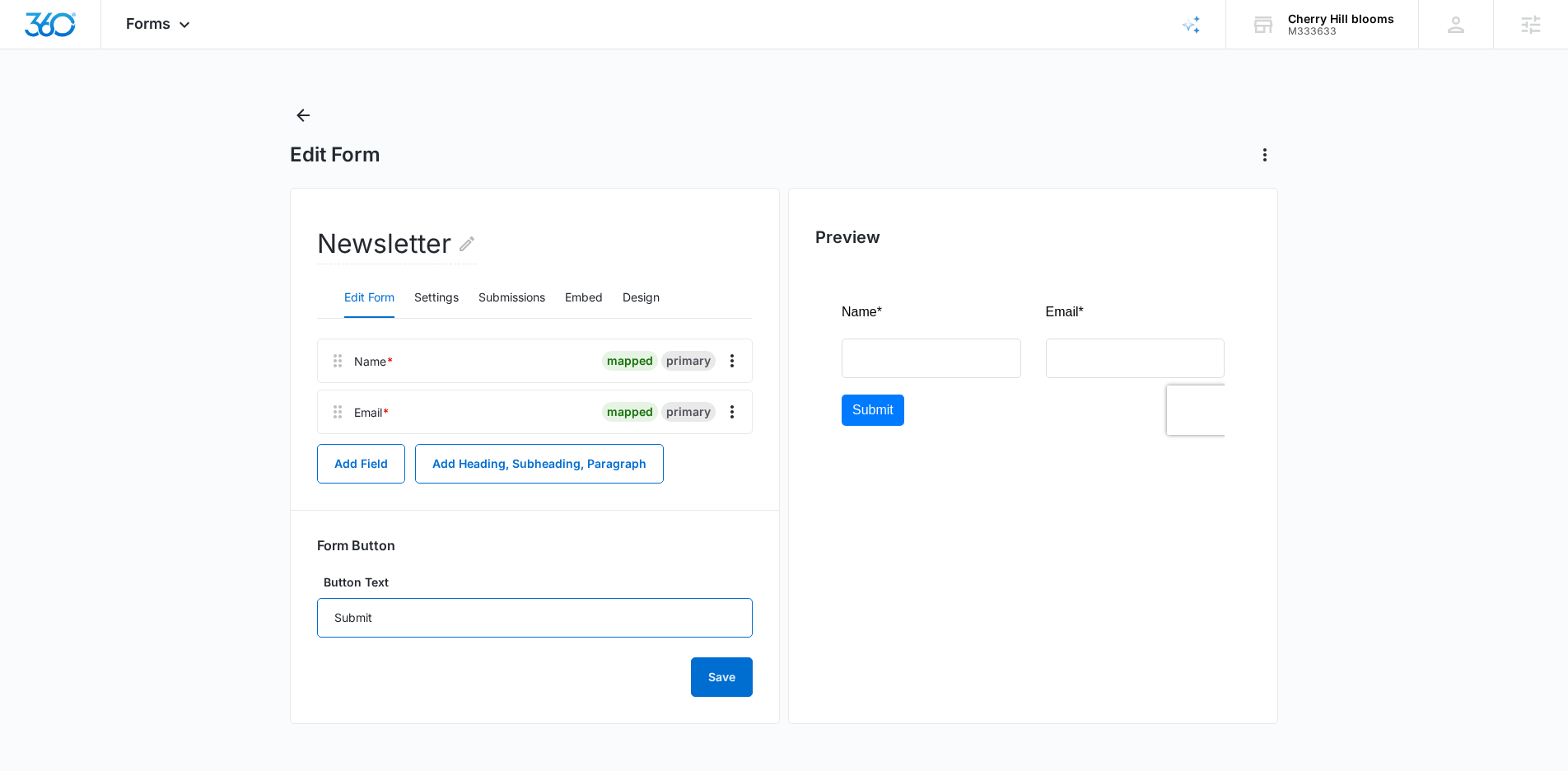
click at [379, 616] on input "Submit" at bounding box center [535, 618] width 435 height 40
type input "Subscribe"
click at [697, 677] on button "Save" at bounding box center [722, 678] width 62 height 40
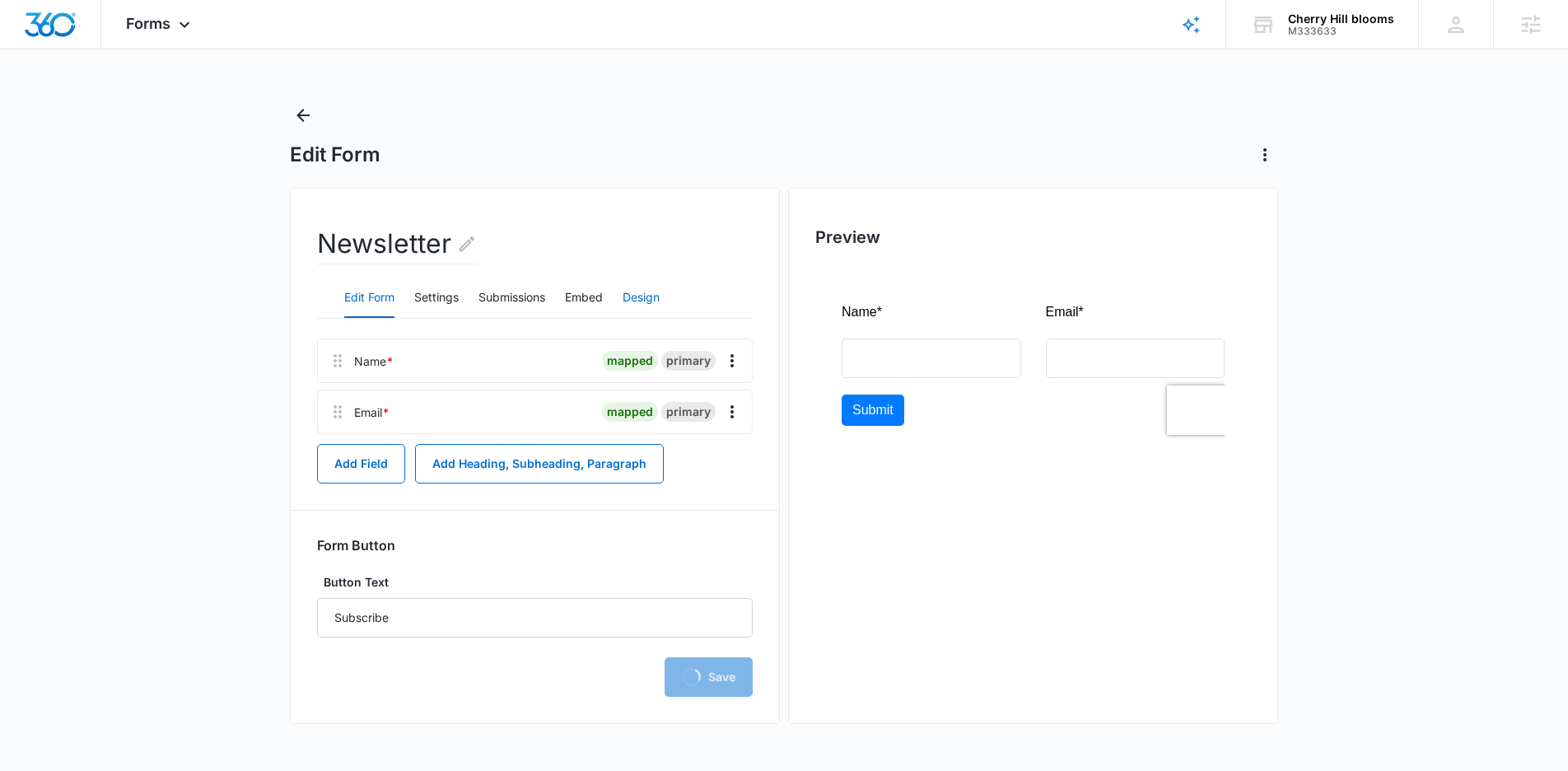
click at [643, 303] on button "Design" at bounding box center [641, 298] width 37 height 40
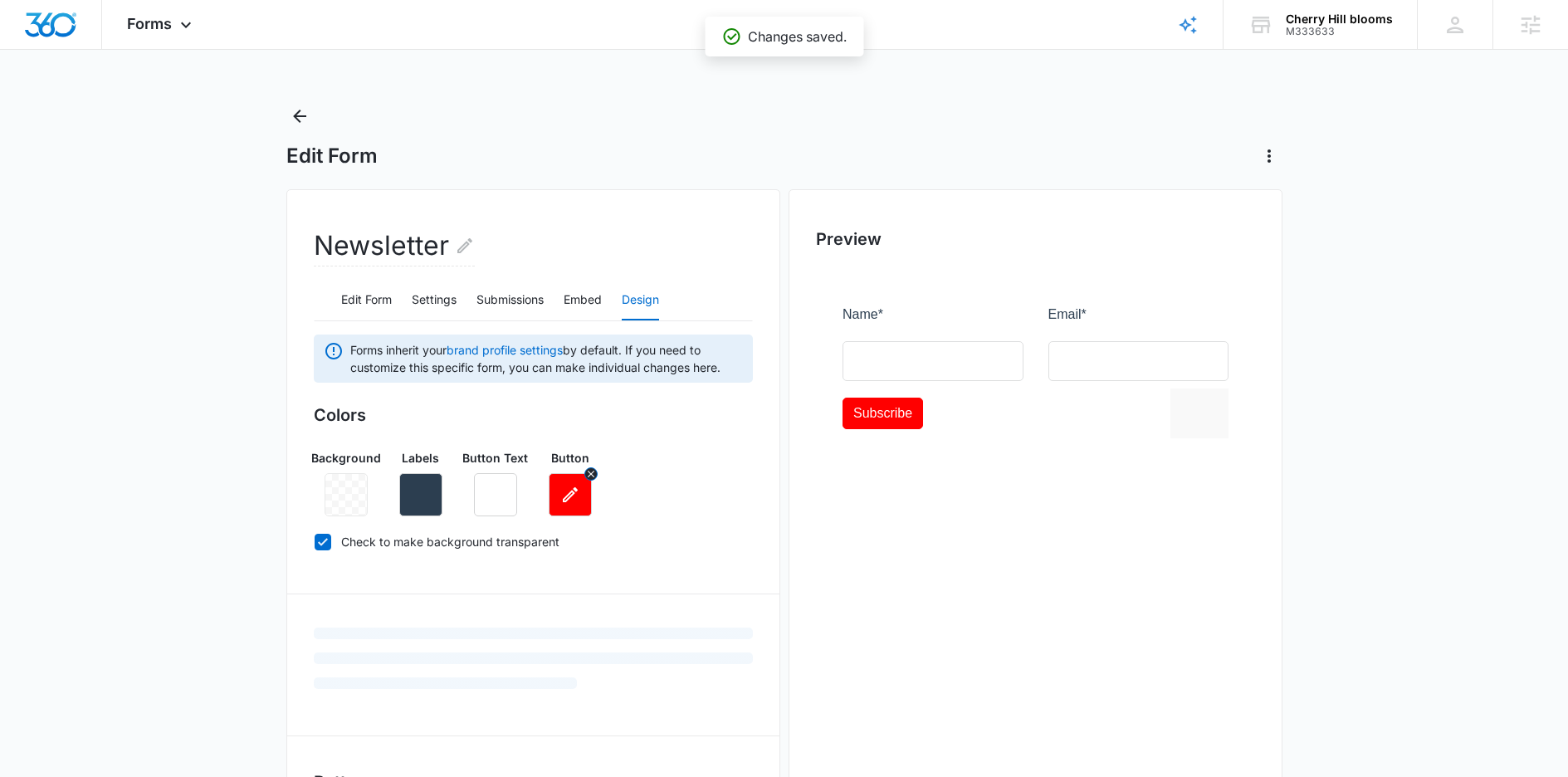
click at [578, 493] on icon "button" at bounding box center [570, 495] width 20 height 20
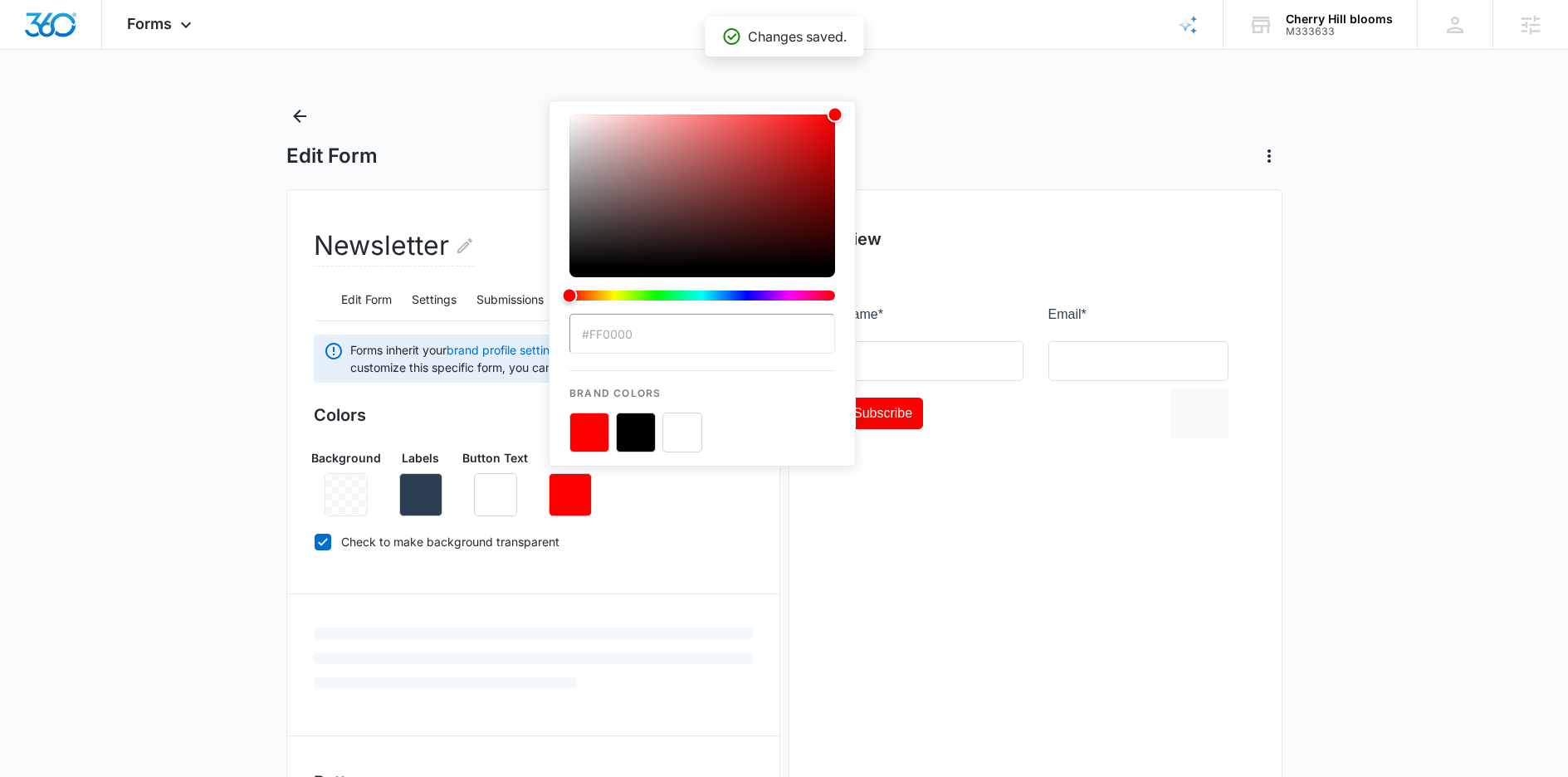
click at [638, 434] on button "color-picker-container" at bounding box center [636, 433] width 40 height 40
type input "#000"
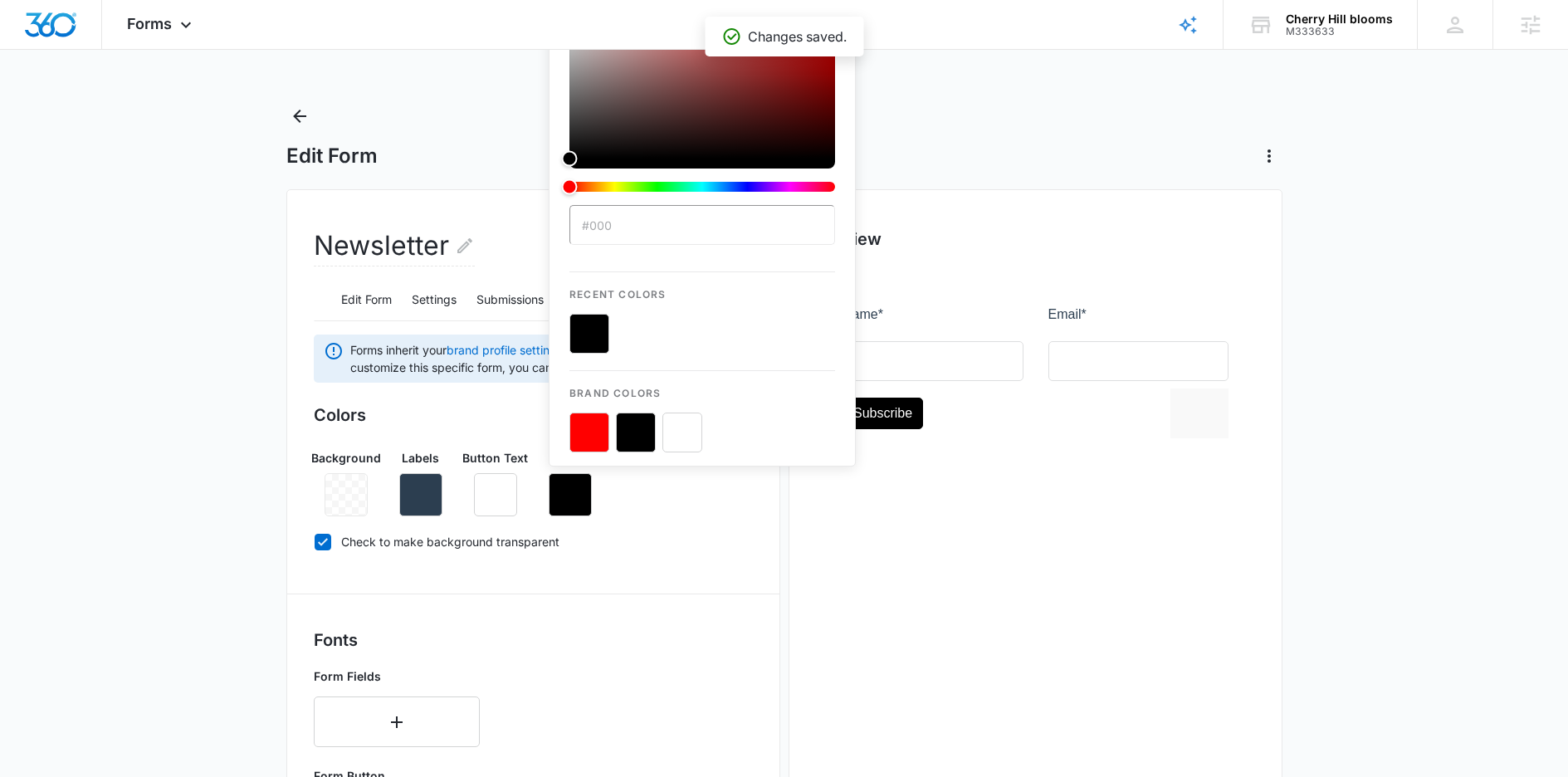
click at [624, 510] on div "Background Labels Button Text Button #000 Recent Colors Brand Colors" at bounding box center [533, 476] width 439 height 80
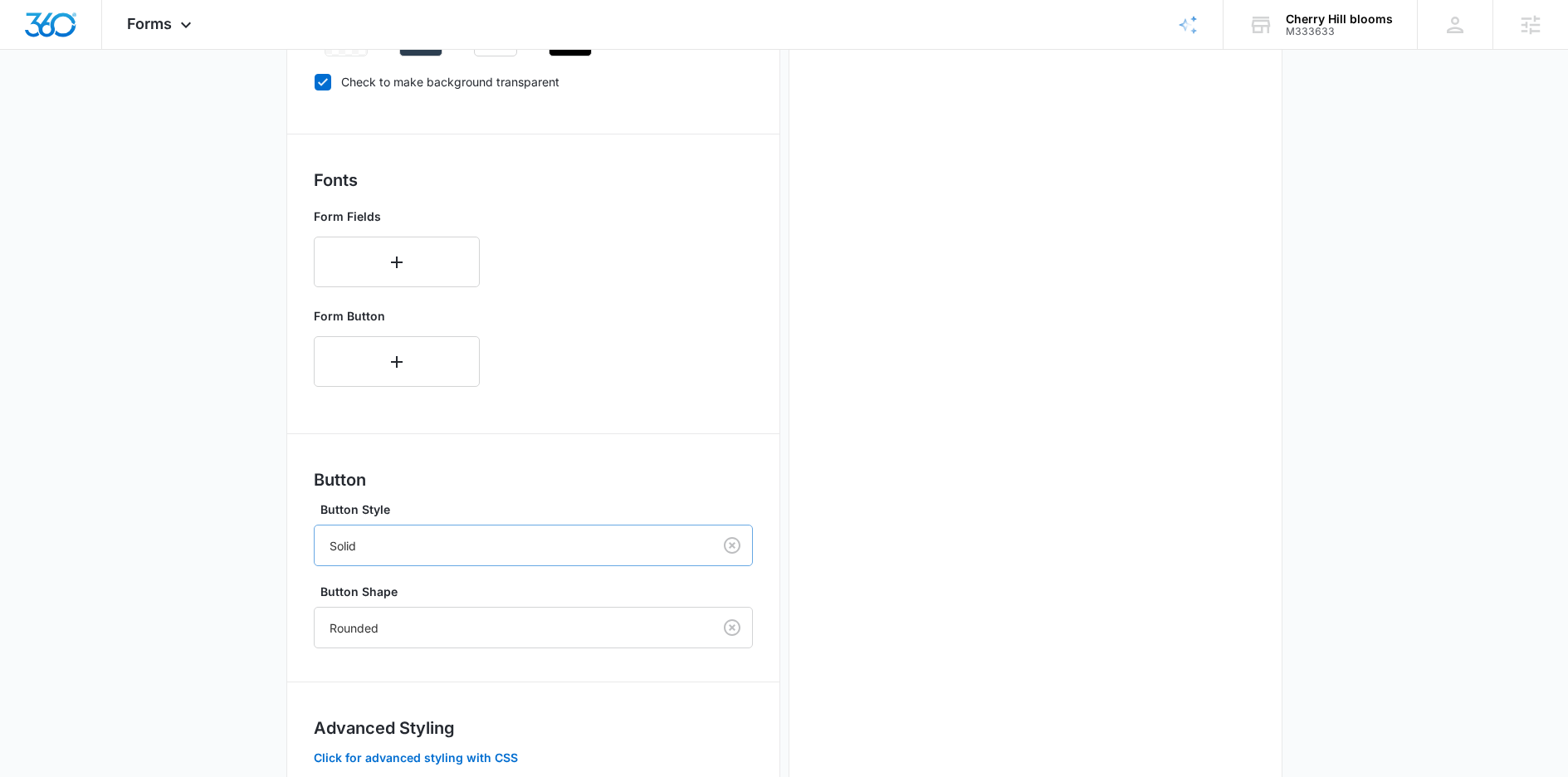
scroll to position [570, 0]
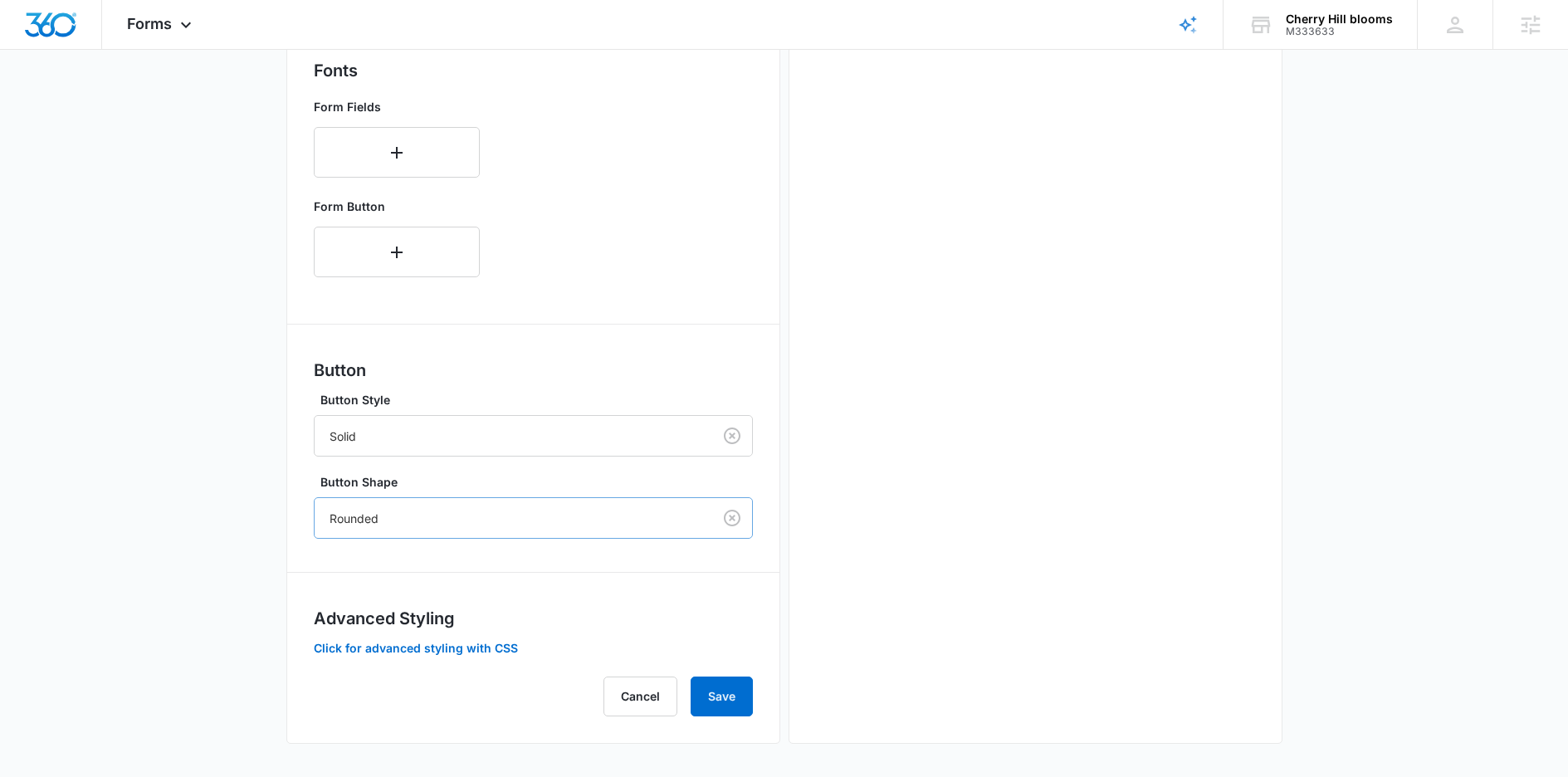
click at [447, 506] on div "Rounded" at bounding box center [513, 518] width 398 height 37
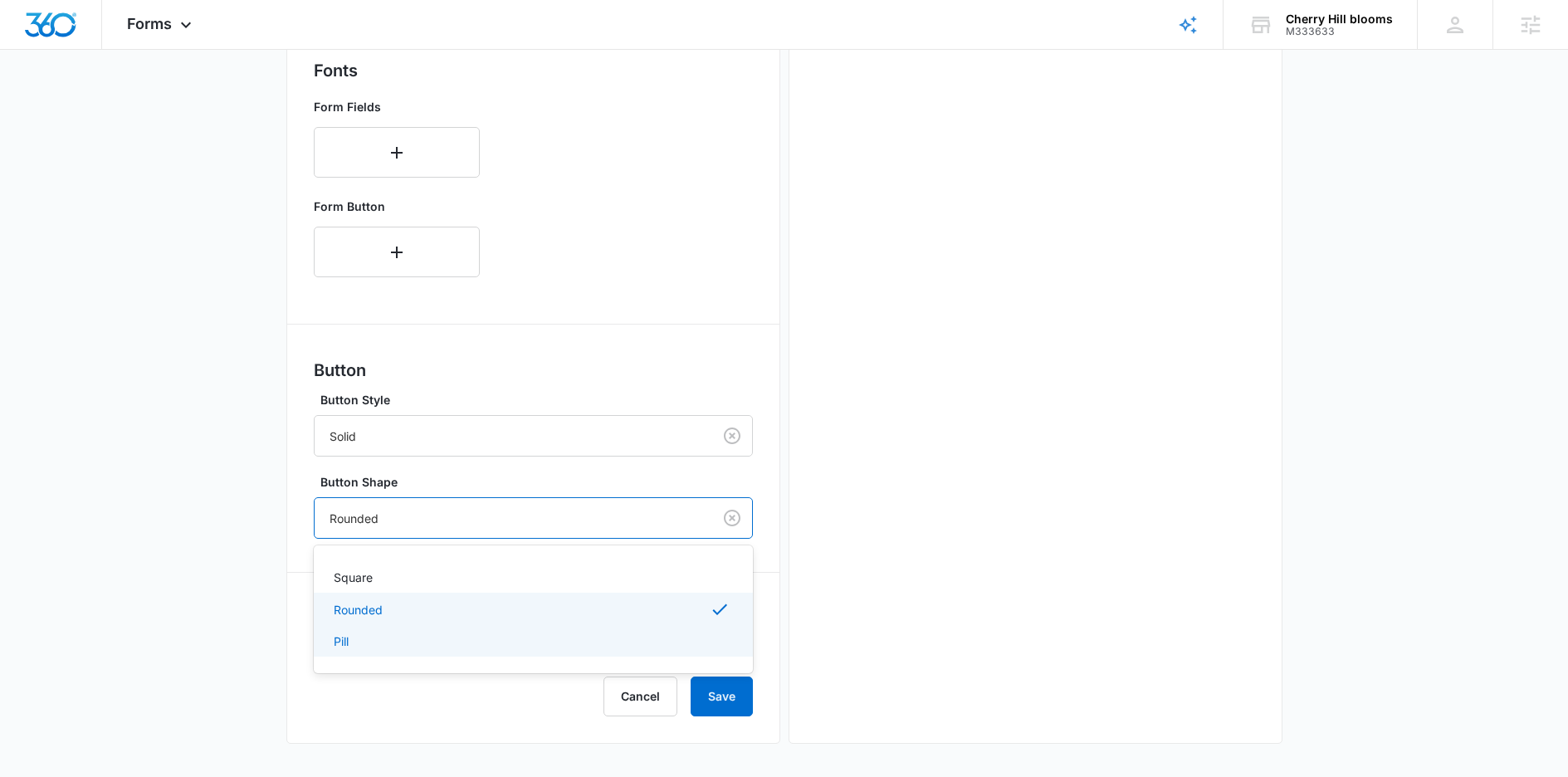
click at [367, 629] on div "Pill" at bounding box center [533, 641] width 439 height 30
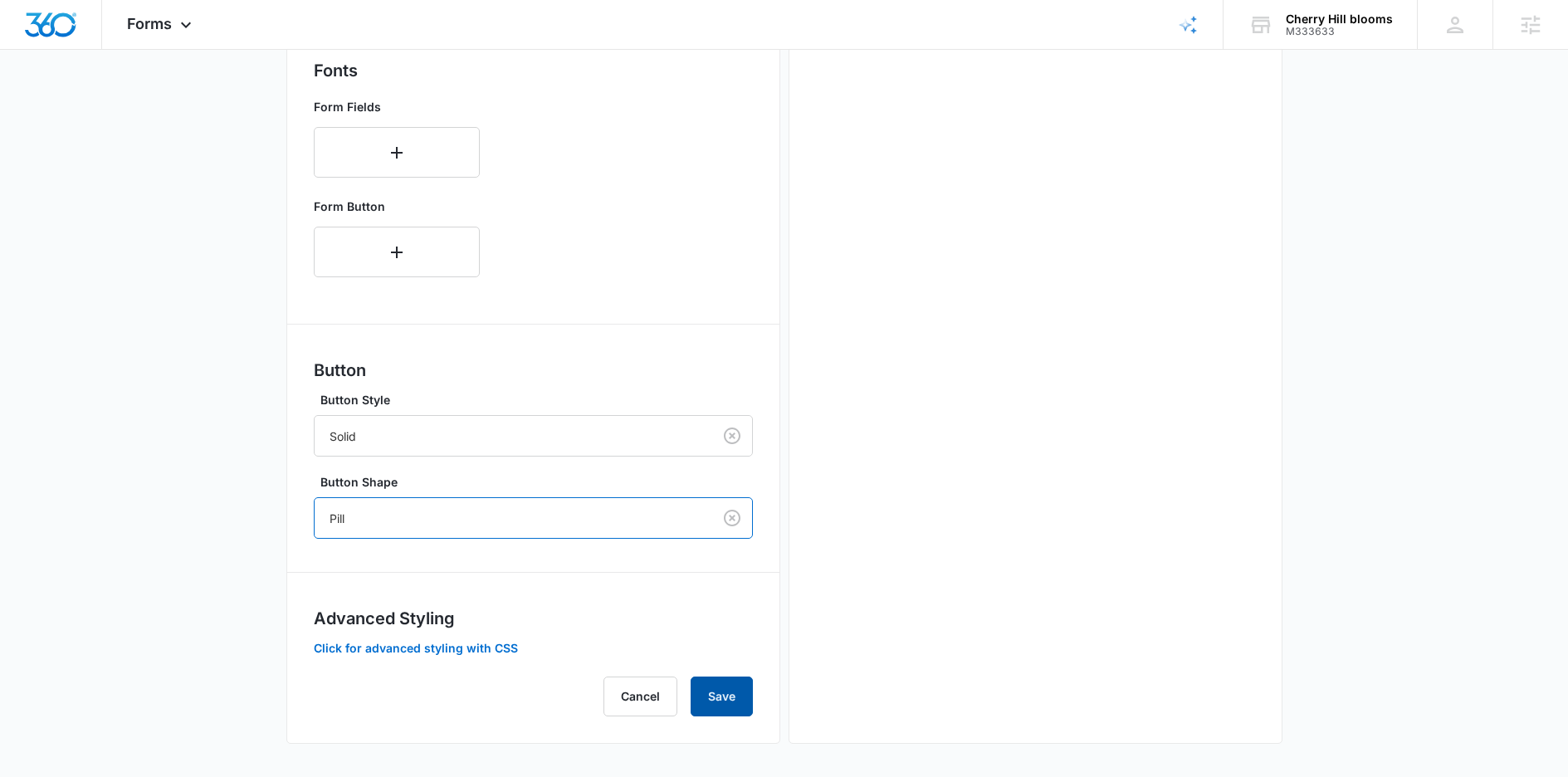
click at [701, 685] on button "Save" at bounding box center [722, 697] width 63 height 40
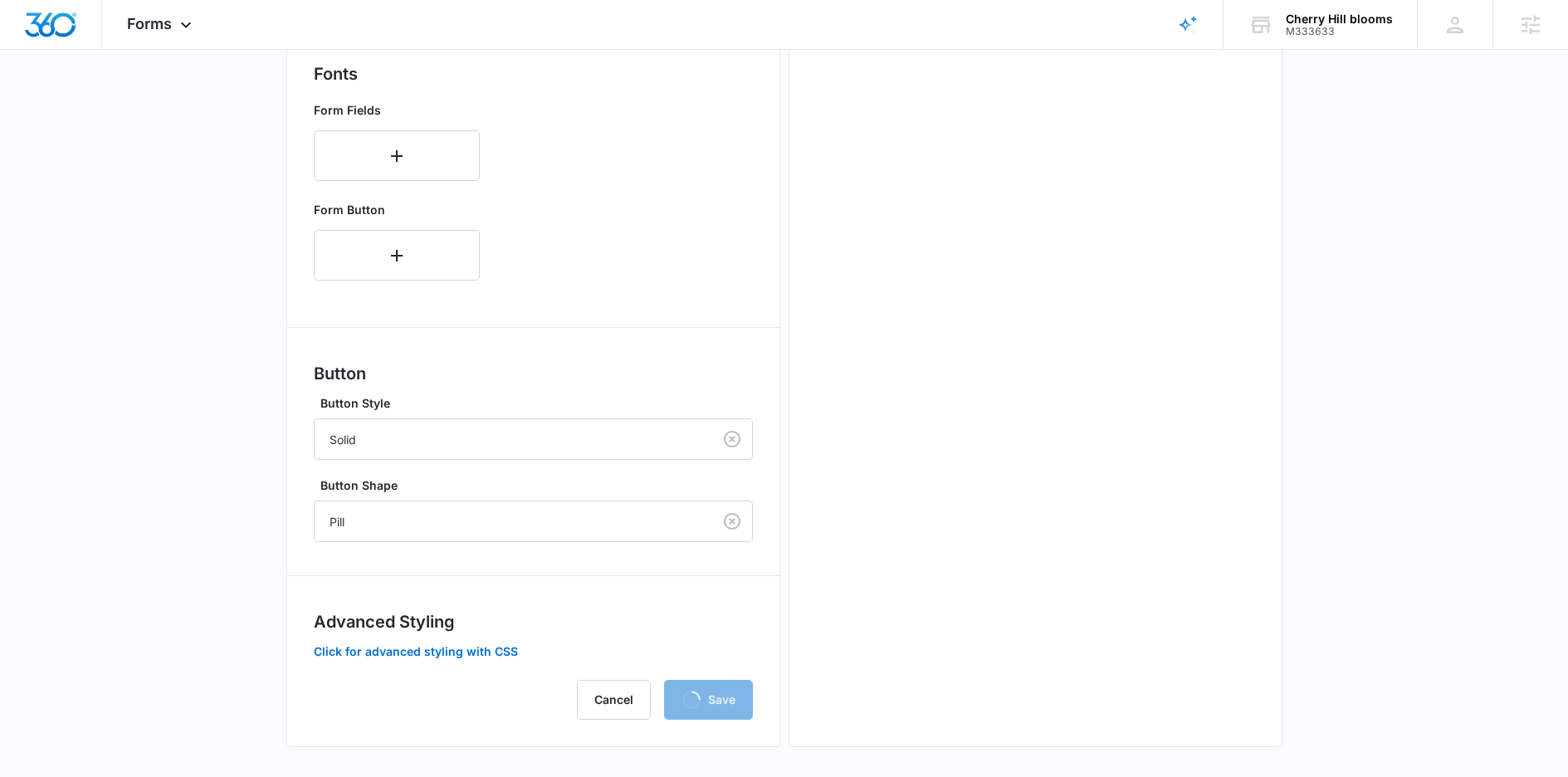
scroll to position [0, 0]
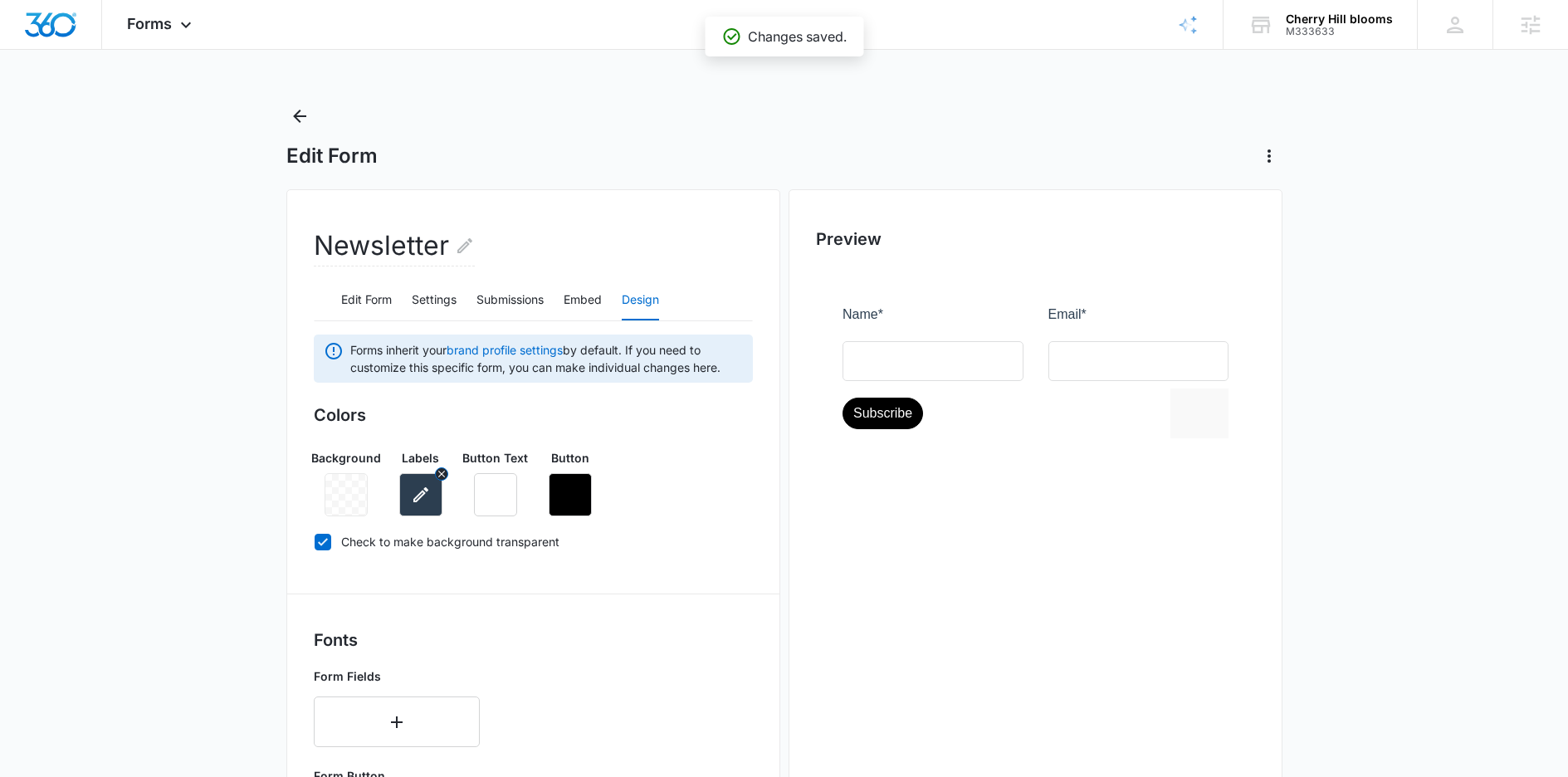
click at [427, 502] on icon "button" at bounding box center [421, 495] width 20 height 20
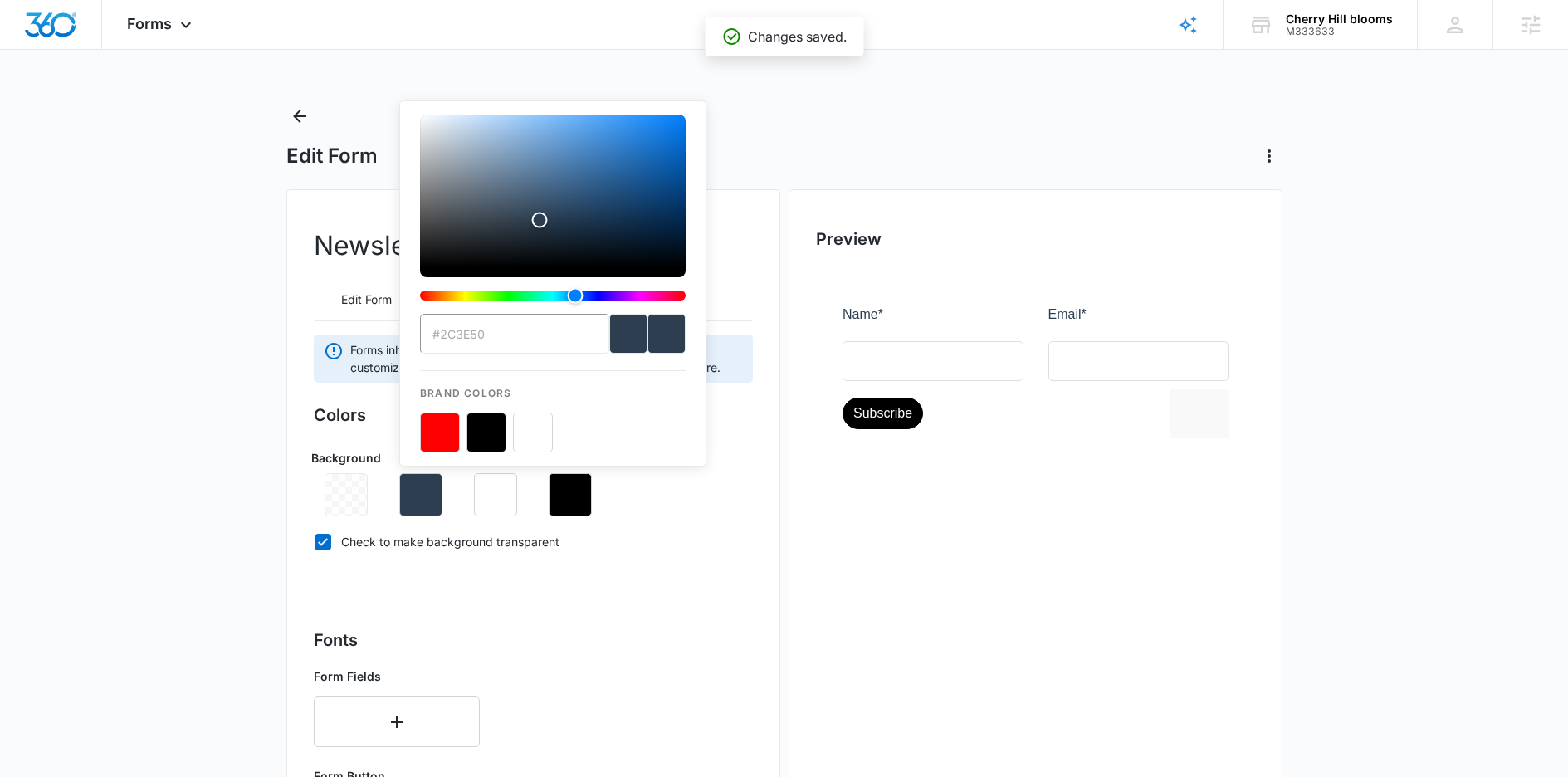
click at [492, 427] on button "color-picker-container" at bounding box center [487, 433] width 40 height 40
type input "#000"
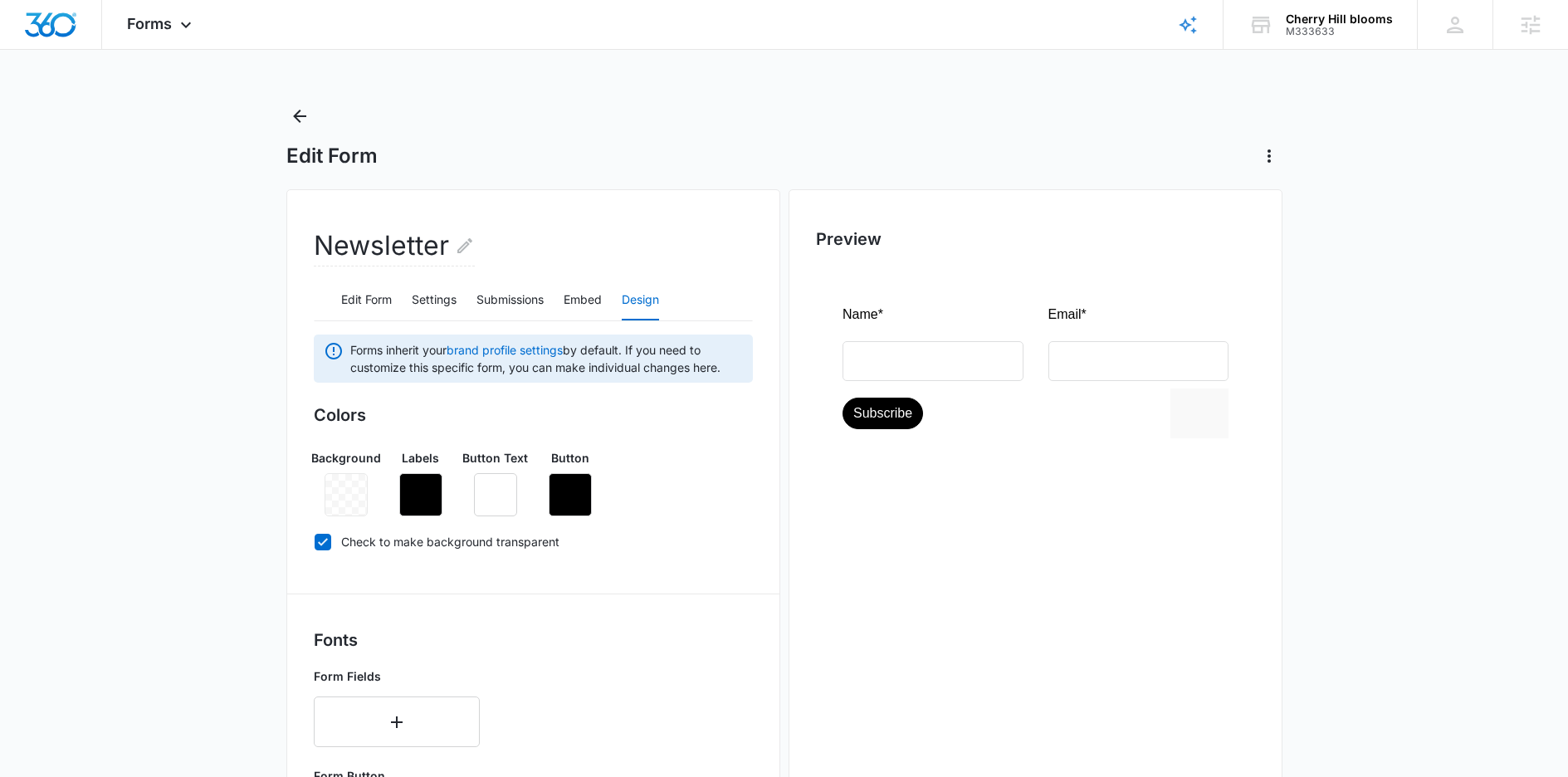
scroll to position [570, 0]
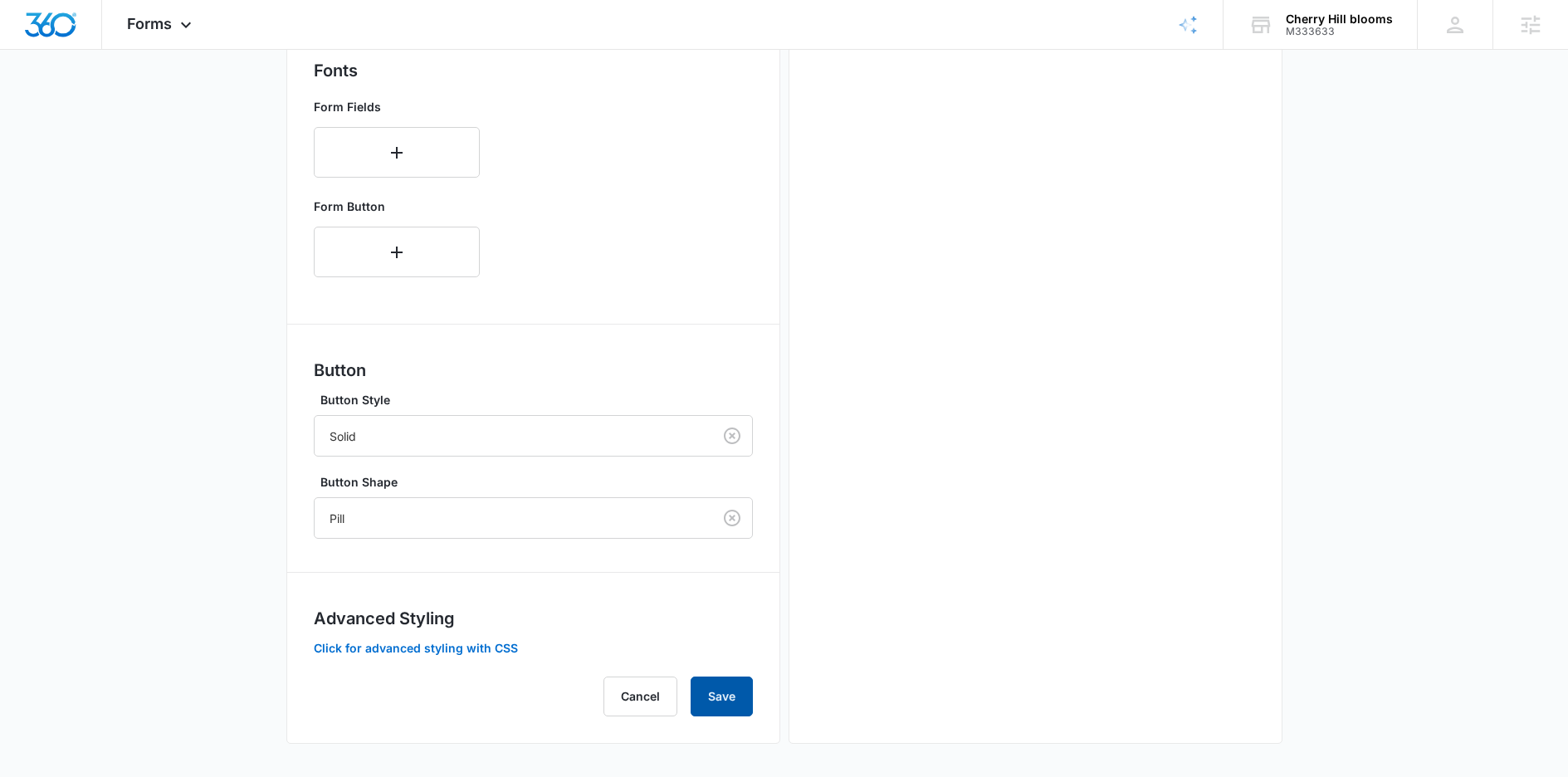
click at [739, 712] on button "Save" at bounding box center [722, 697] width 63 height 40
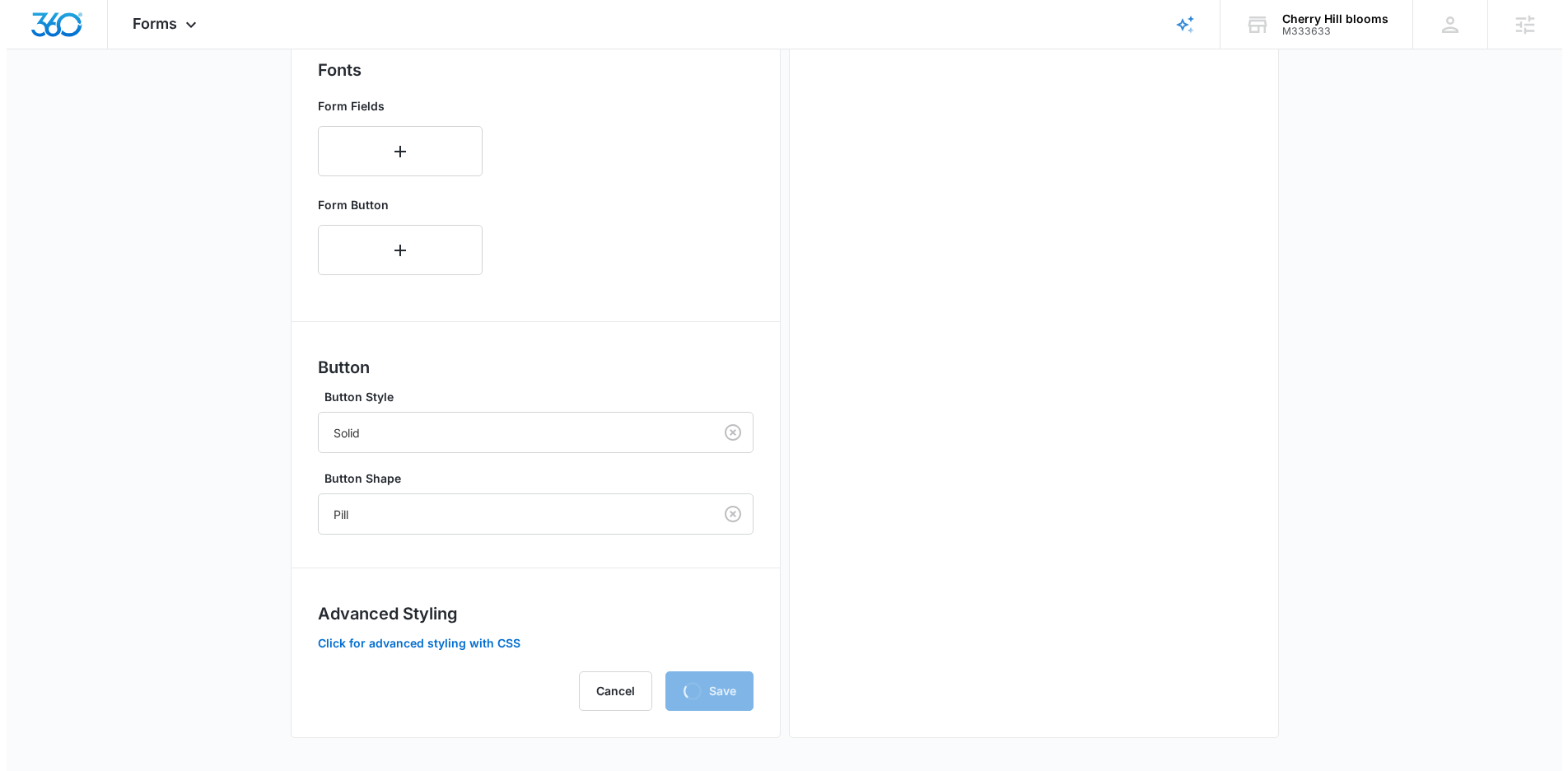
scroll to position [0, 0]
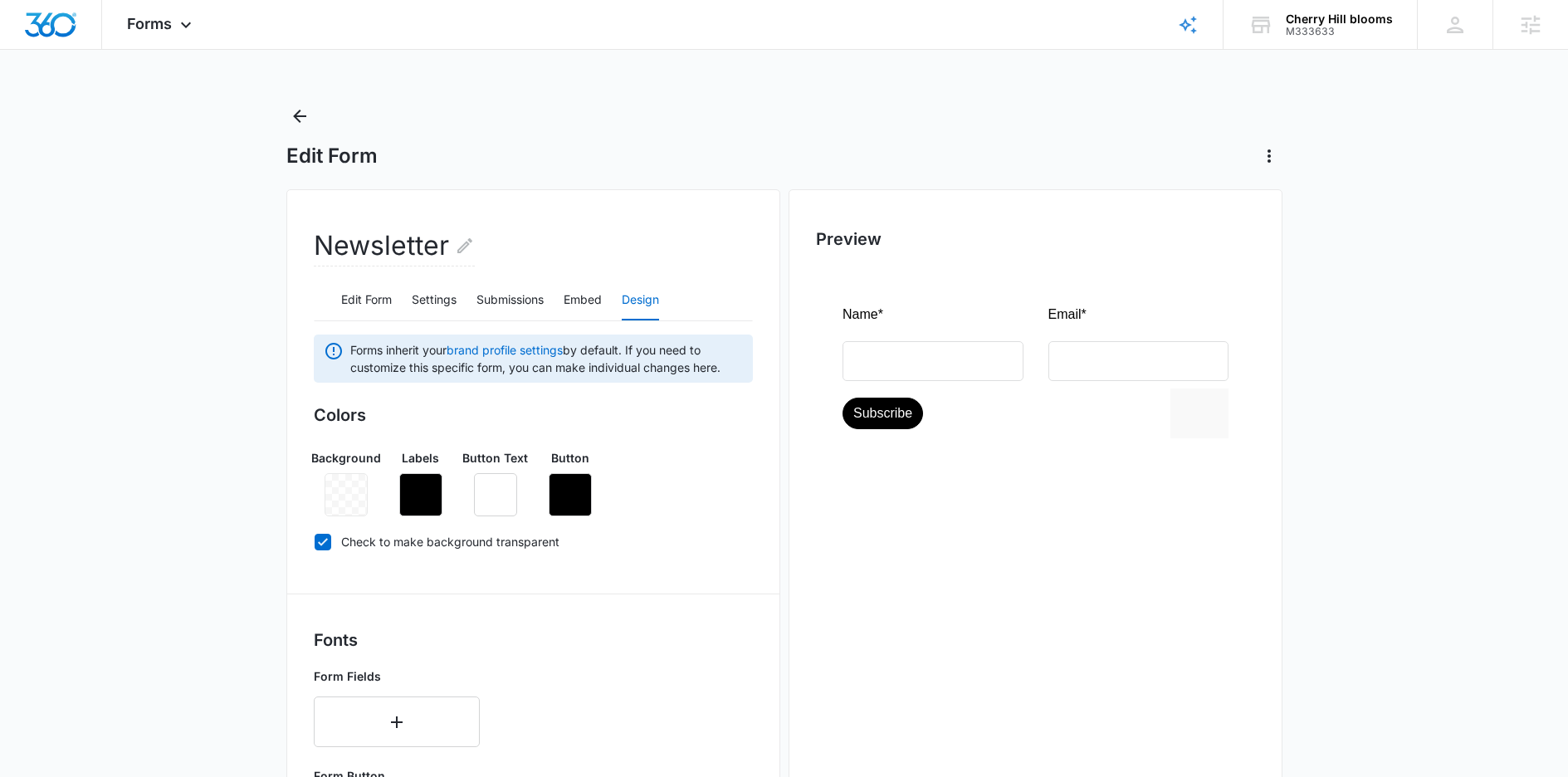
click at [562, 303] on div "Edit Form Settings Submissions Embed Design" at bounding box center [533, 301] width 439 height 42
click at [570, 301] on button "Embed" at bounding box center [582, 301] width 38 height 40
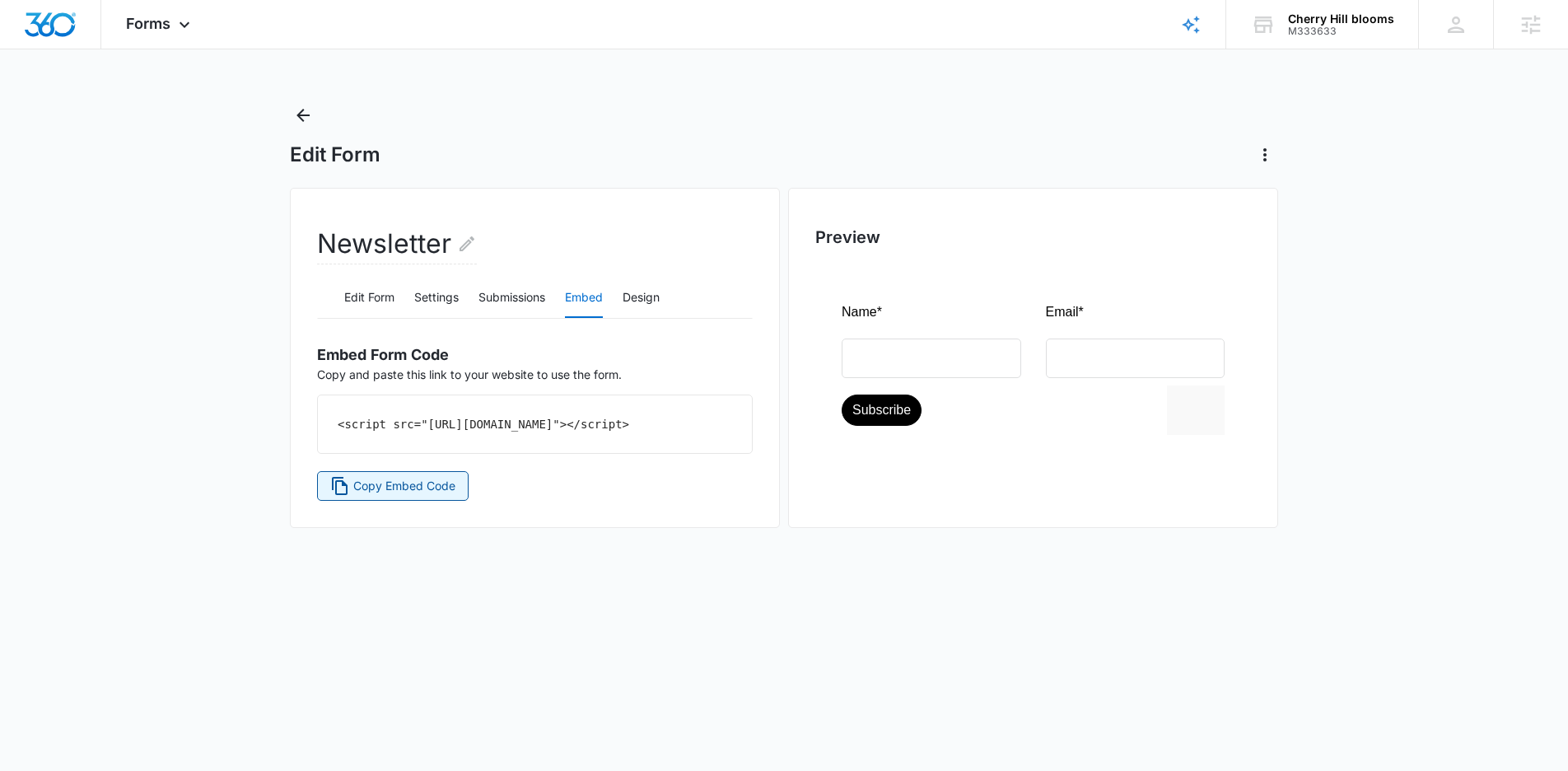
click at [418, 495] on span "Copy Embed Code" at bounding box center [404, 486] width 102 height 18
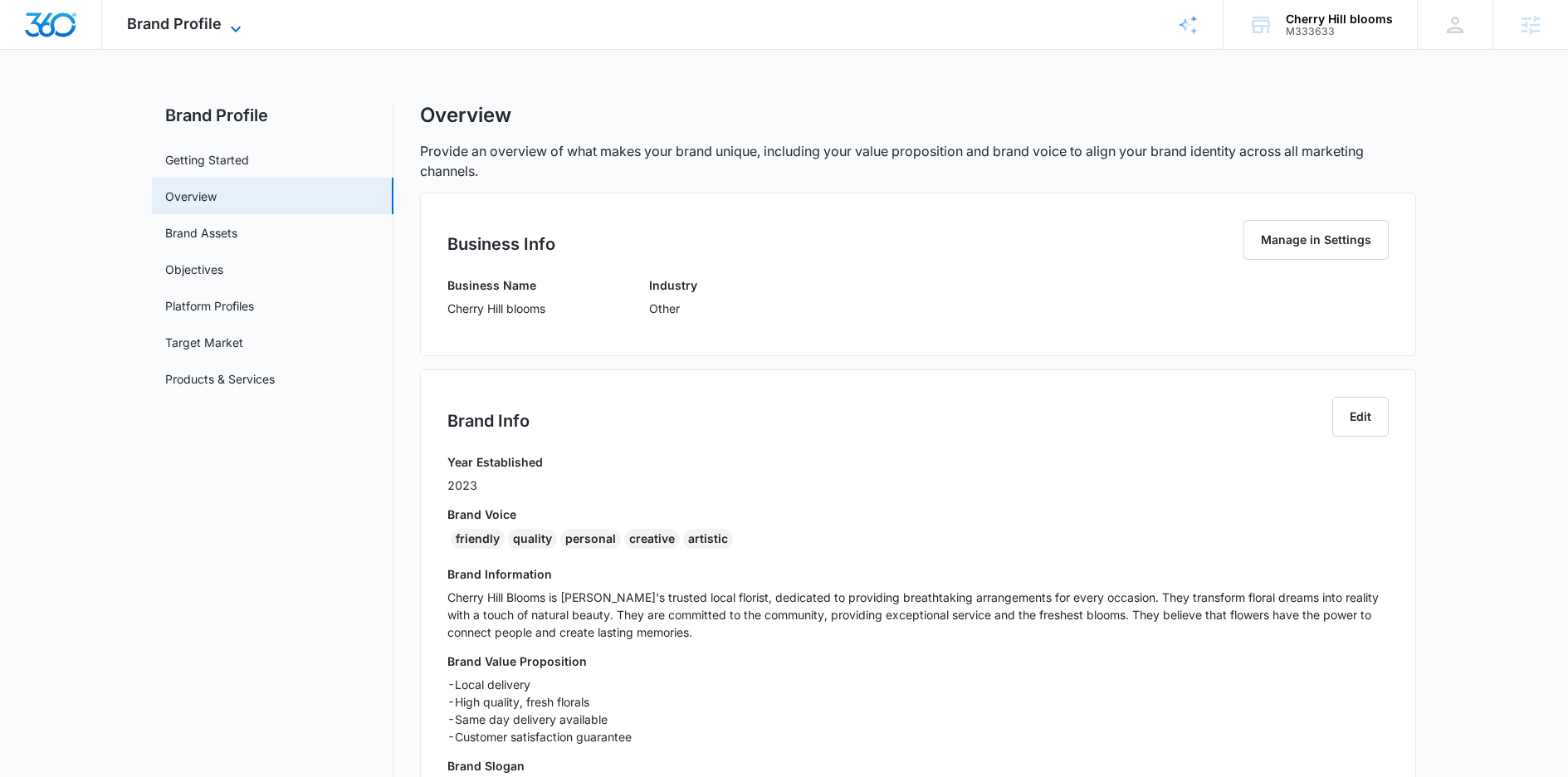
click at [187, 29] on span "Brand Profile" at bounding box center [174, 24] width 95 height 17
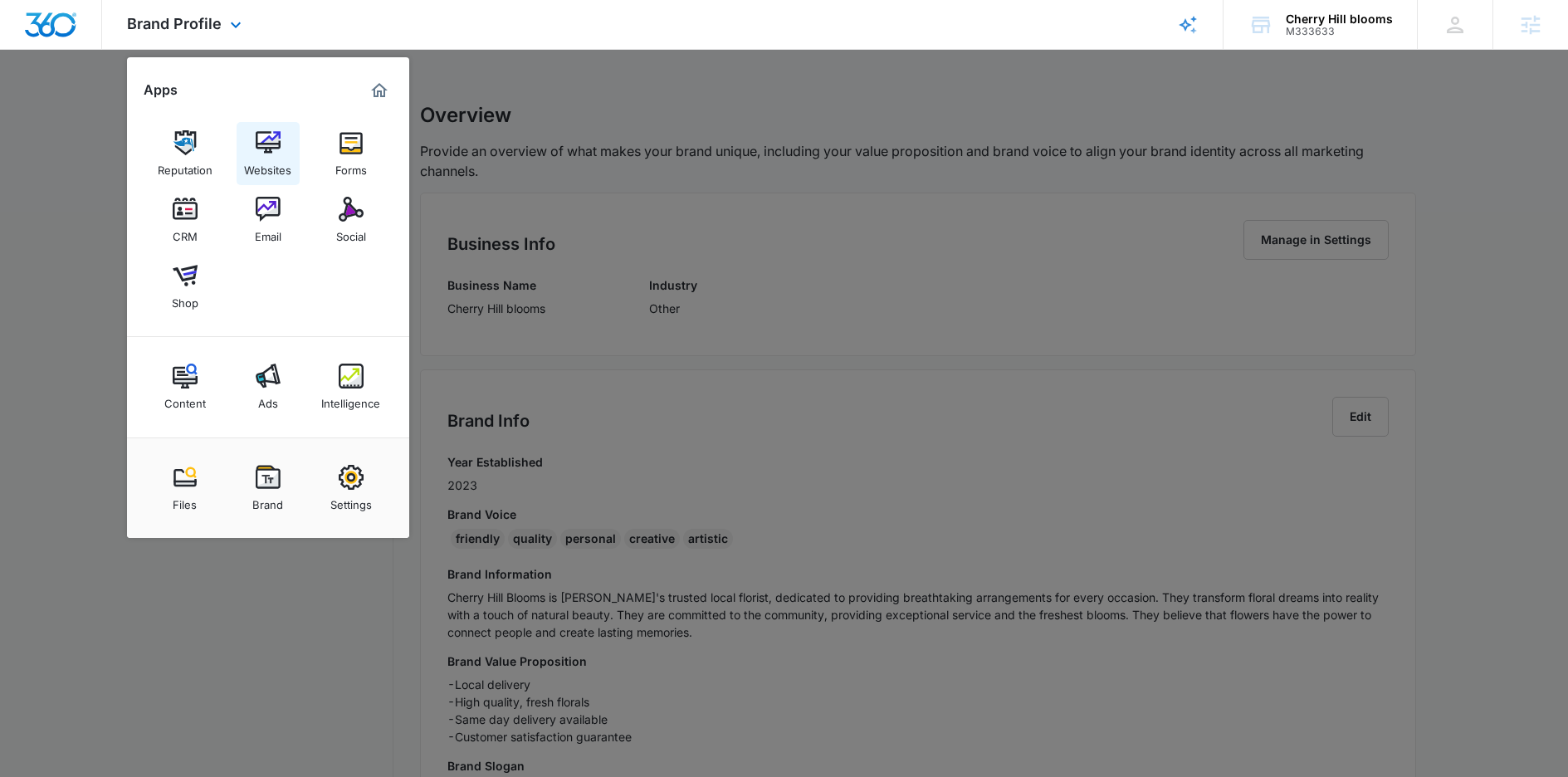
click at [277, 137] on img at bounding box center [268, 143] width 25 height 25
